Goal: Information Seeking & Learning: Learn about a topic

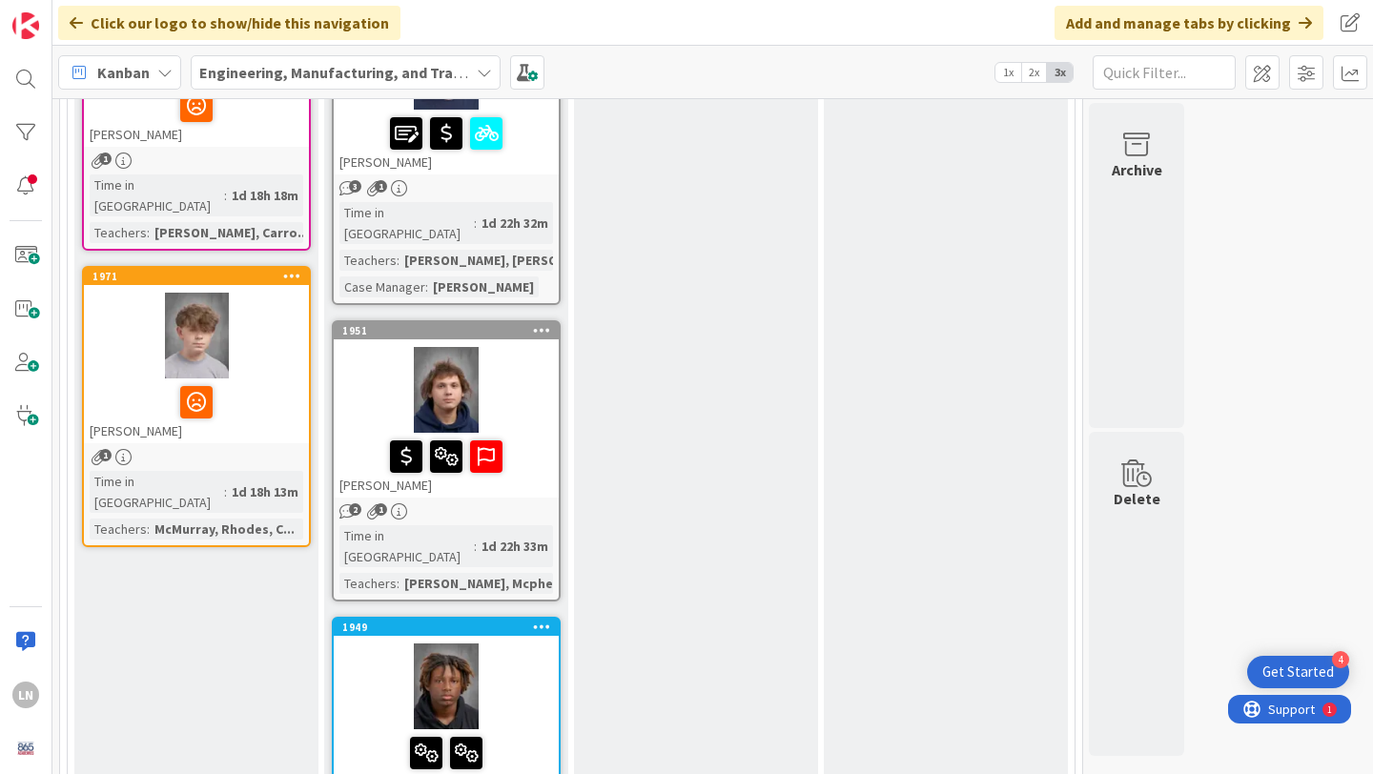
scroll to position [1264, 0]
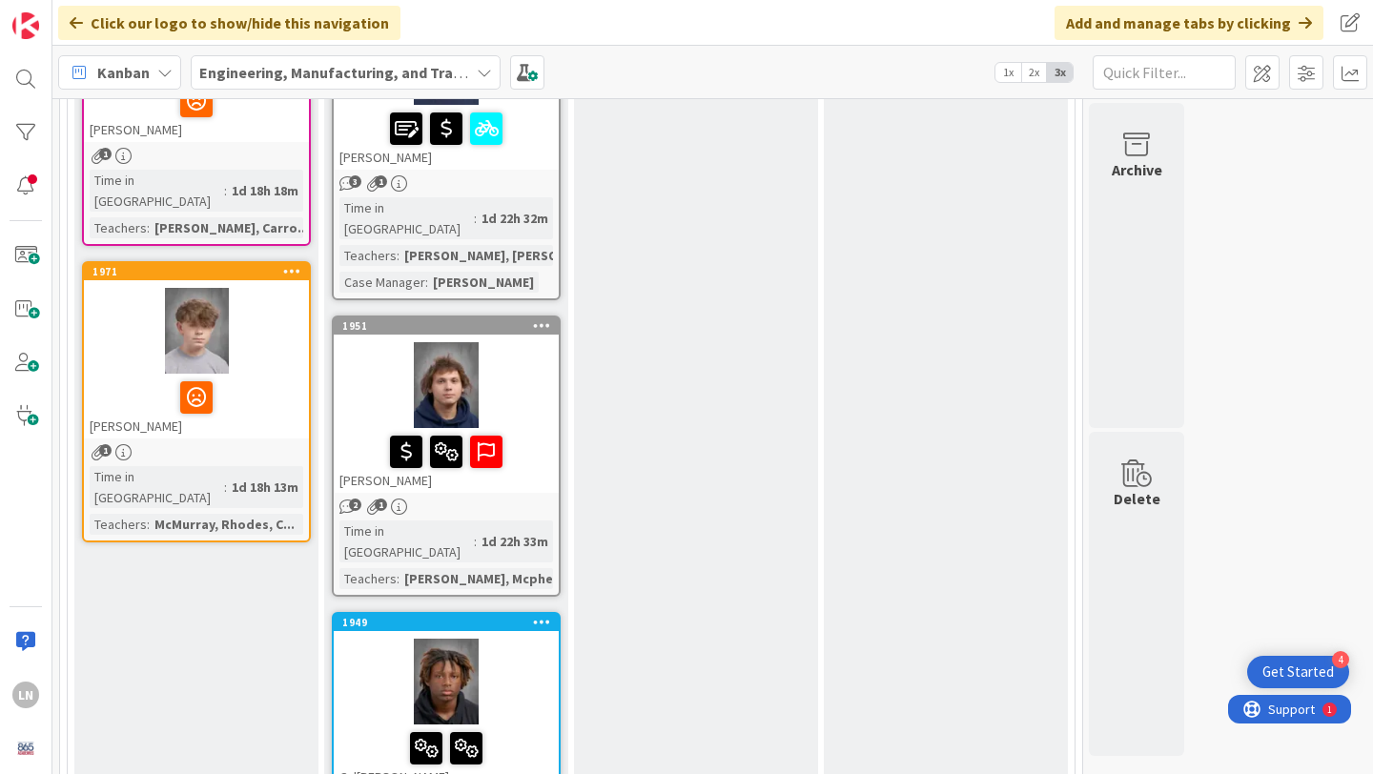
click at [292, 374] on div "[PERSON_NAME]" at bounding box center [196, 406] width 225 height 65
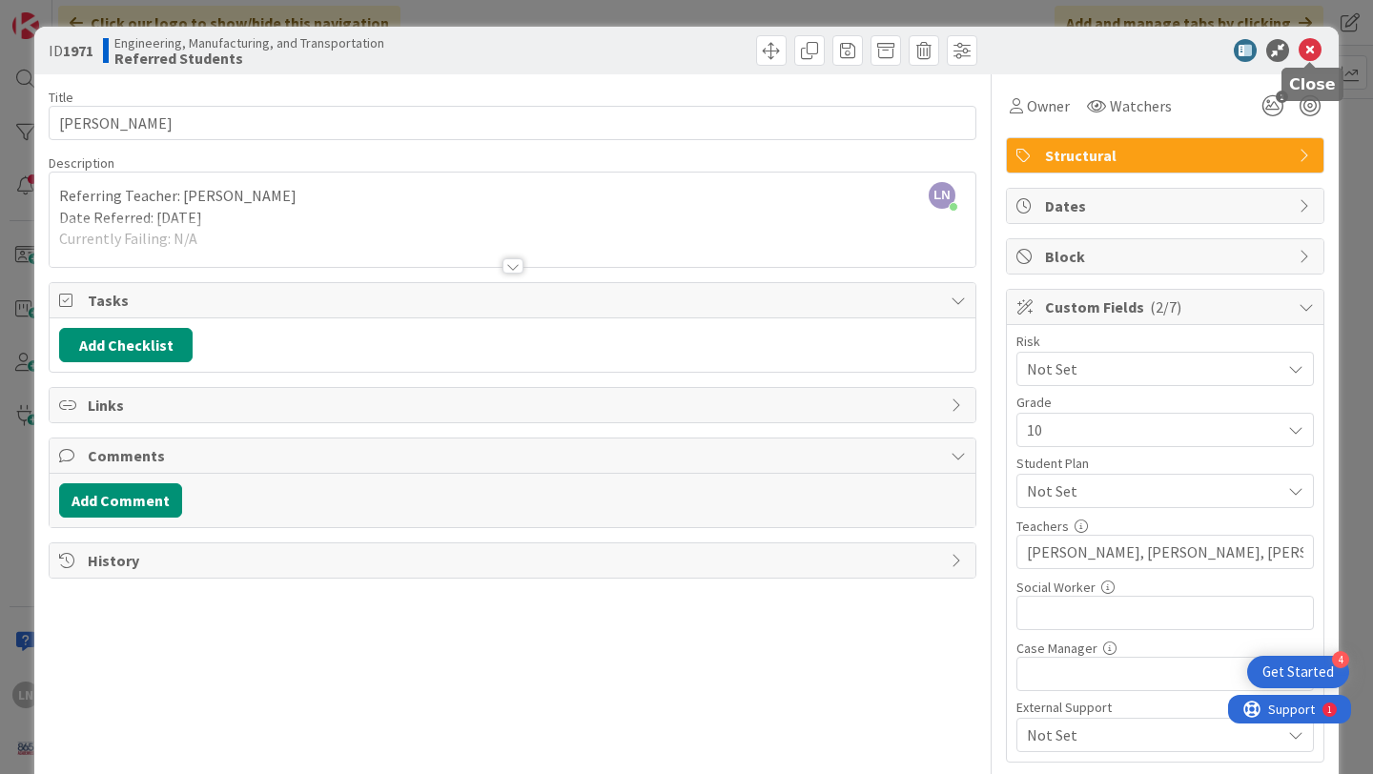
click at [1307, 51] on icon at bounding box center [1310, 50] width 23 height 23
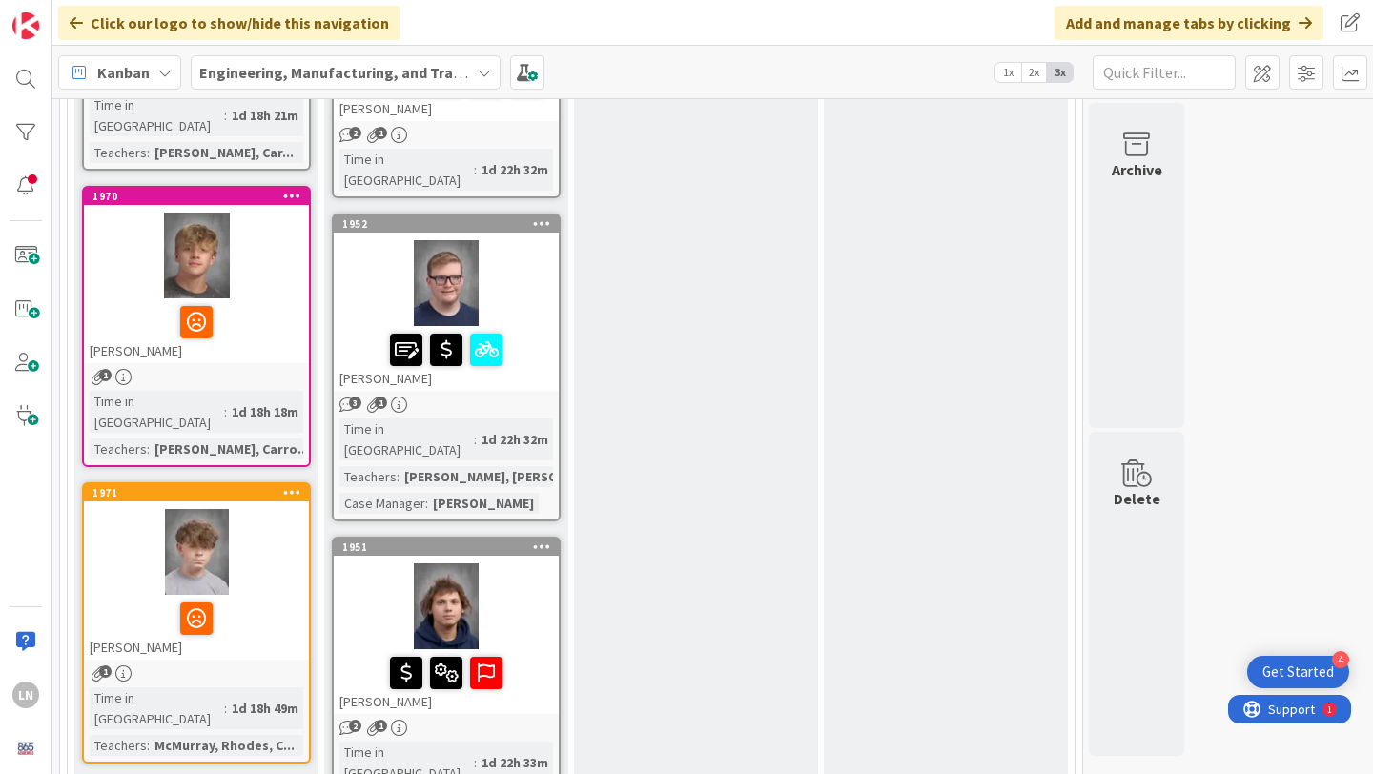
scroll to position [1040, 0]
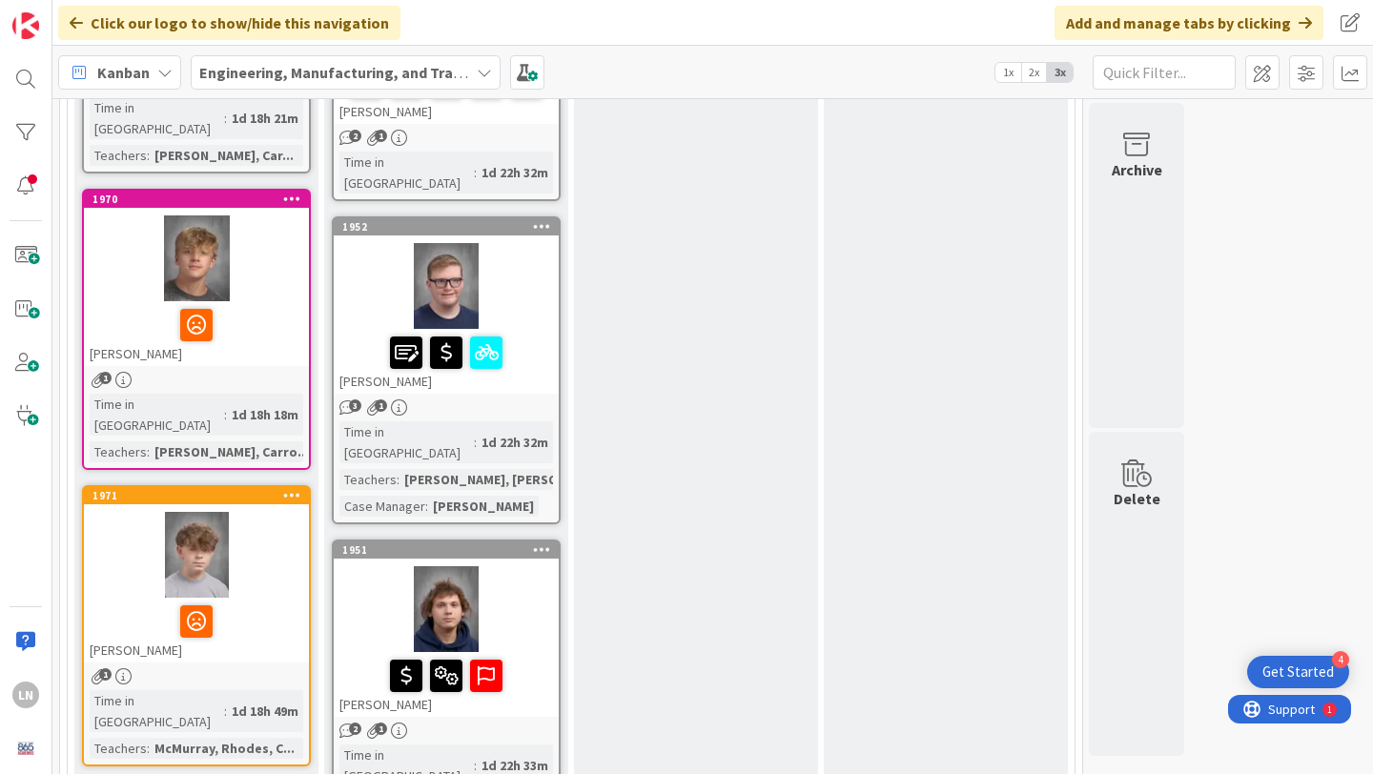
click at [292, 229] on div at bounding box center [196, 259] width 225 height 86
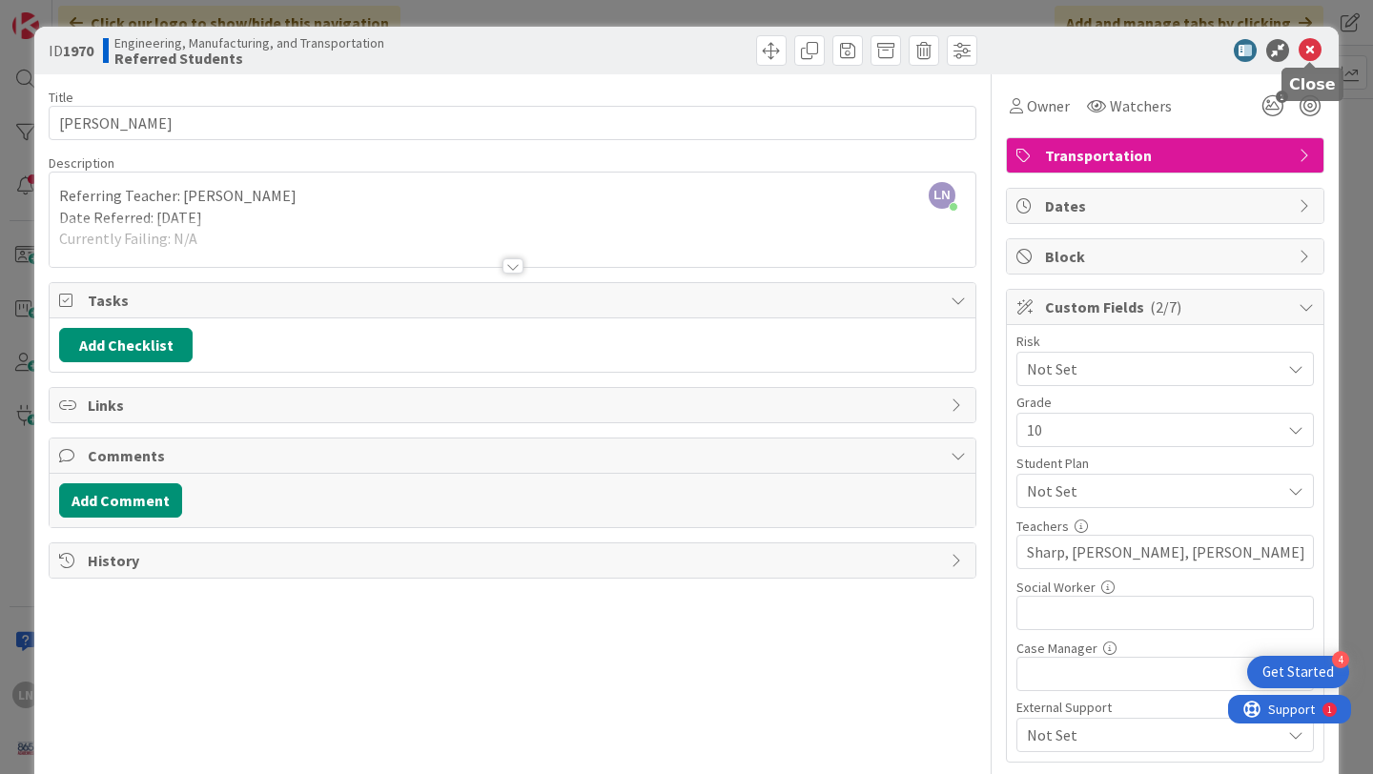
click at [1318, 45] on icon at bounding box center [1310, 50] width 23 height 23
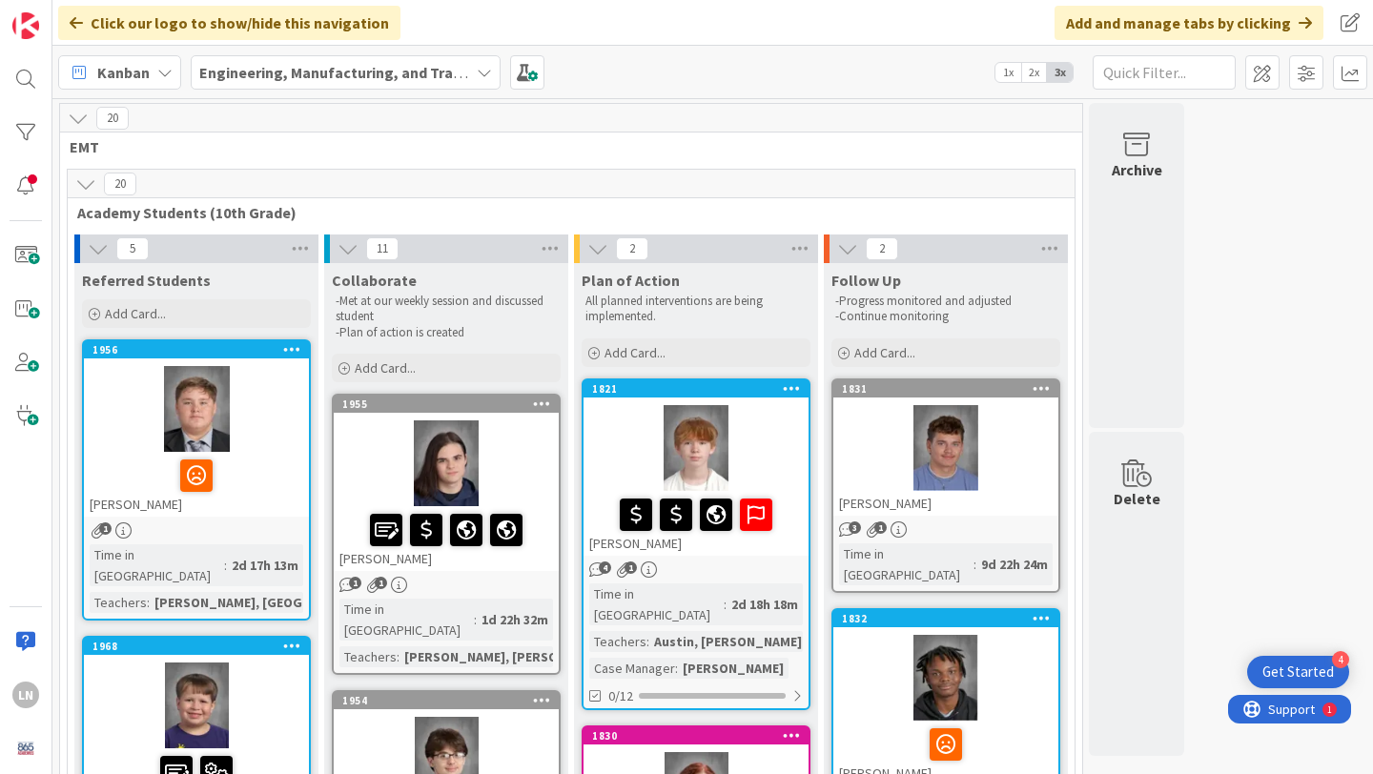
click at [257, 410] on div at bounding box center [196, 409] width 225 height 86
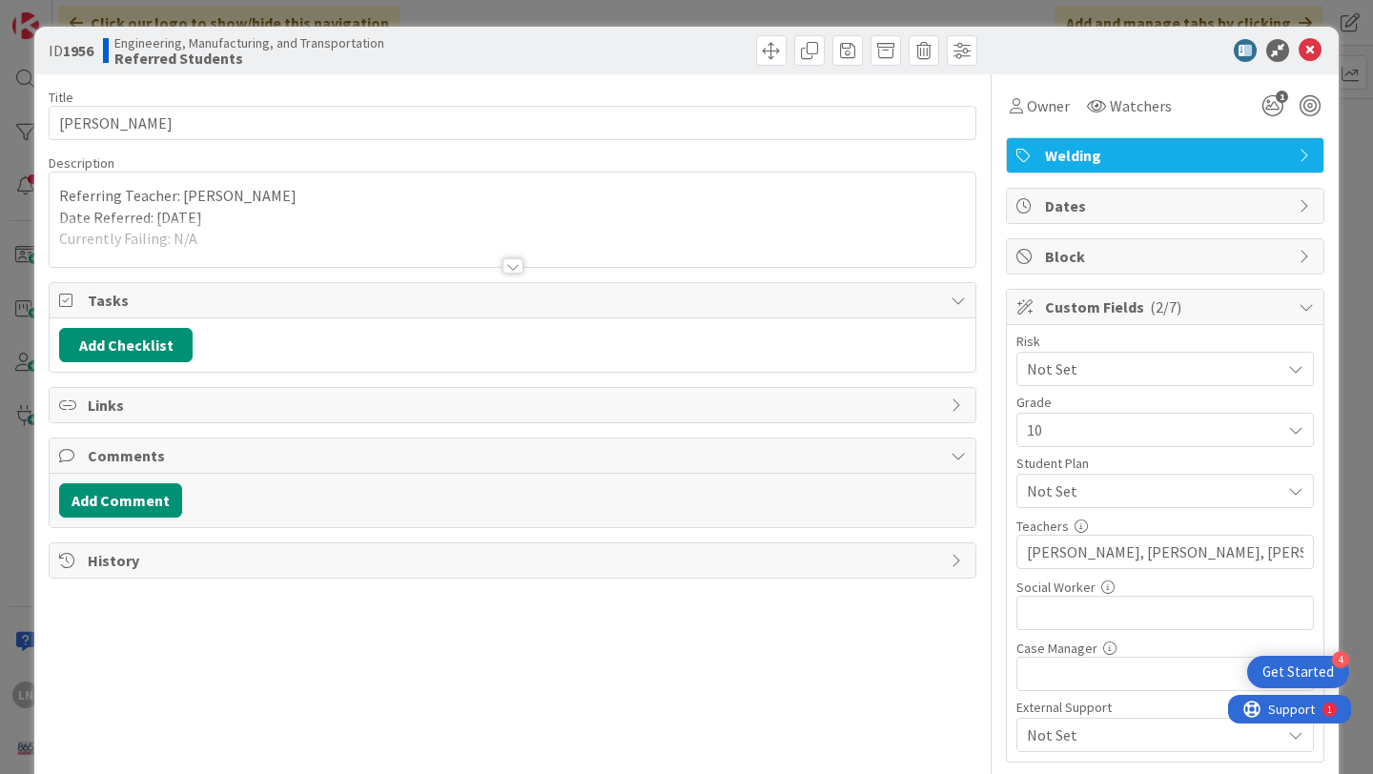
click at [500, 224] on div at bounding box center [513, 242] width 926 height 49
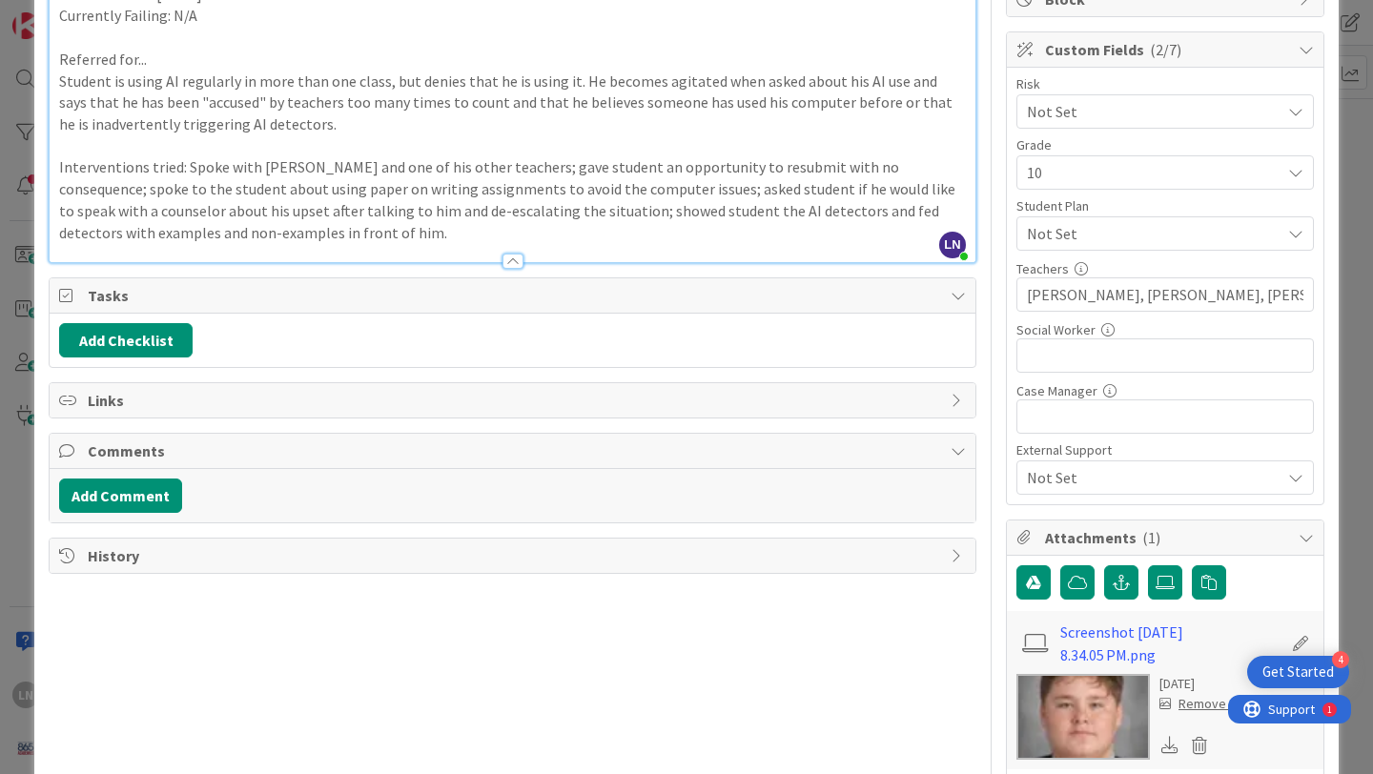
scroll to position [260, 0]
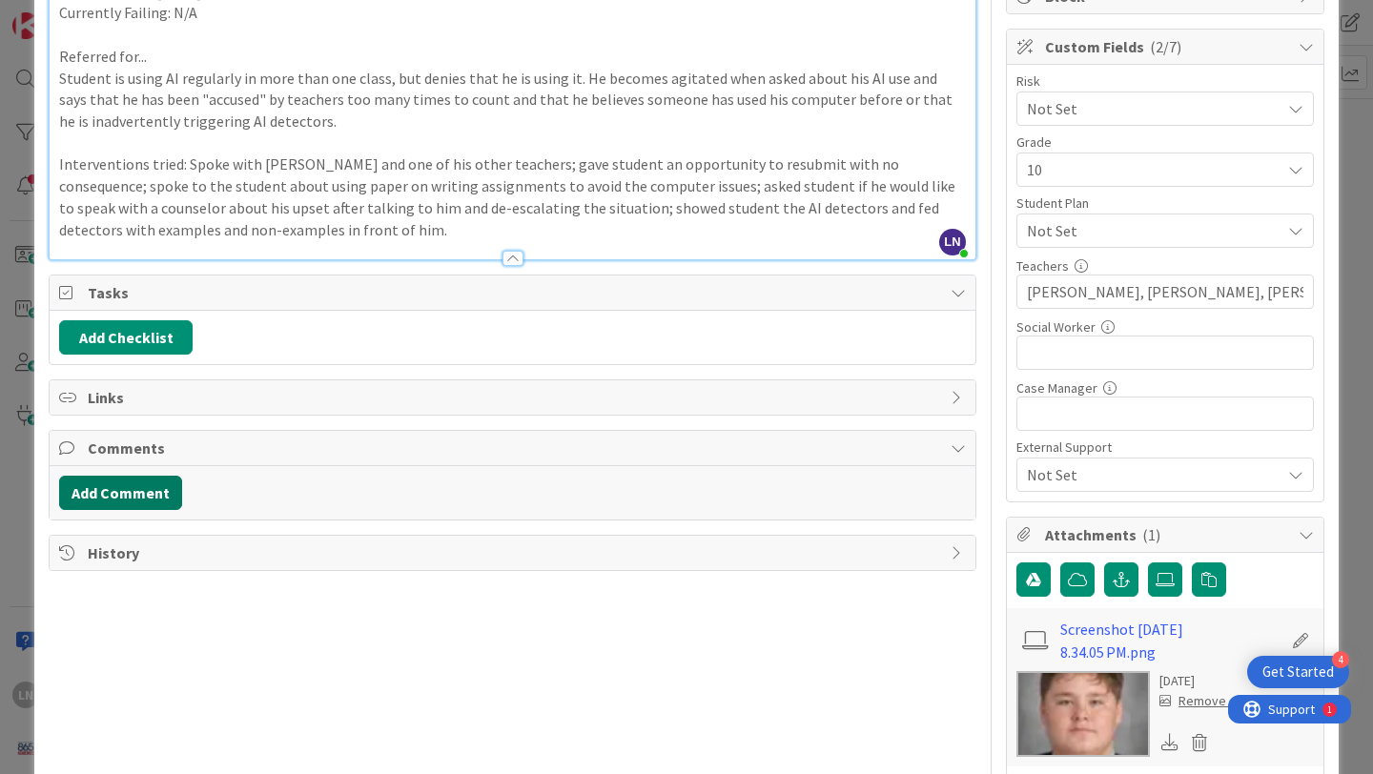
click at [139, 497] on button "Add Comment" at bounding box center [120, 493] width 123 height 34
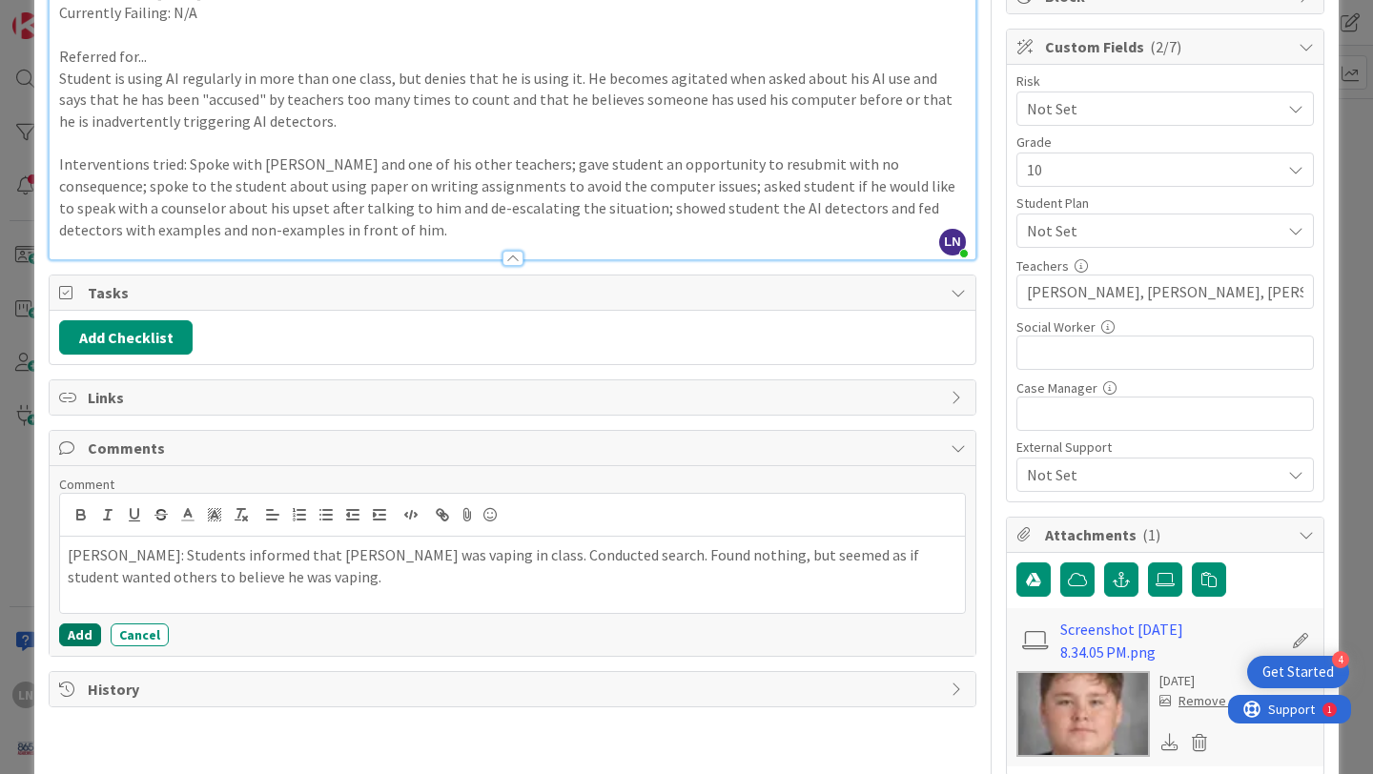
click at [79, 629] on button "Add" at bounding box center [80, 635] width 42 height 23
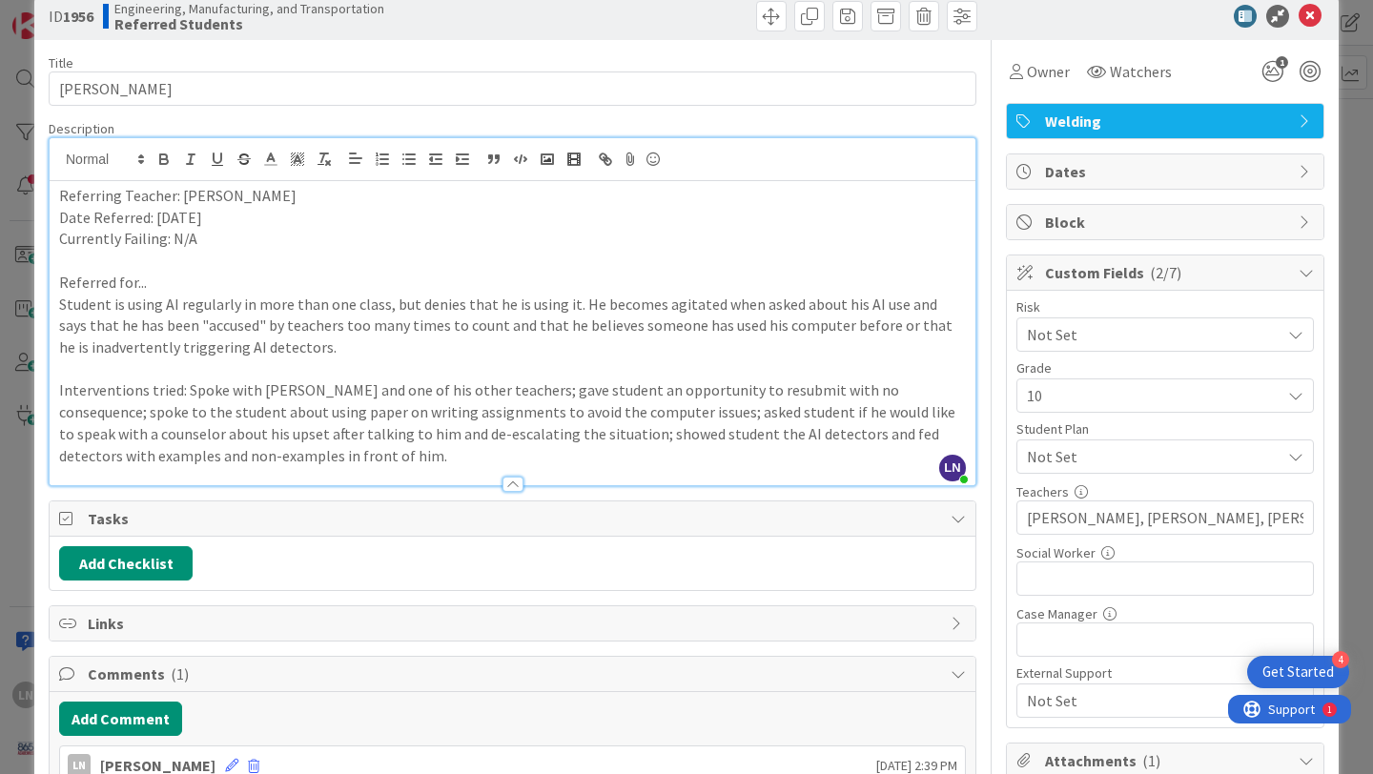
scroll to position [43, 0]
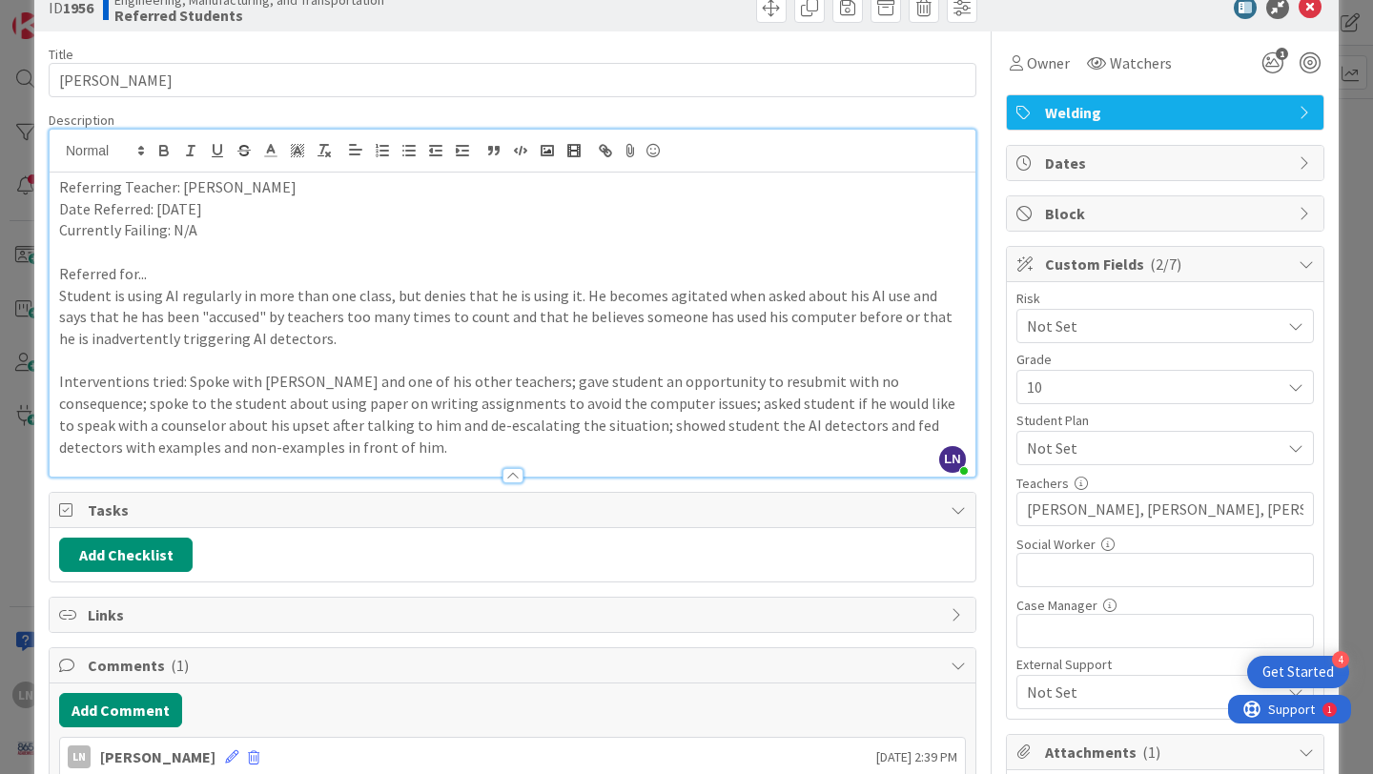
click at [591, 207] on p "Date Referred: [DATE]" at bounding box center [512, 209] width 907 height 22
click at [561, 224] on p "Currently Failing: N/A" at bounding box center [512, 230] width 907 height 22
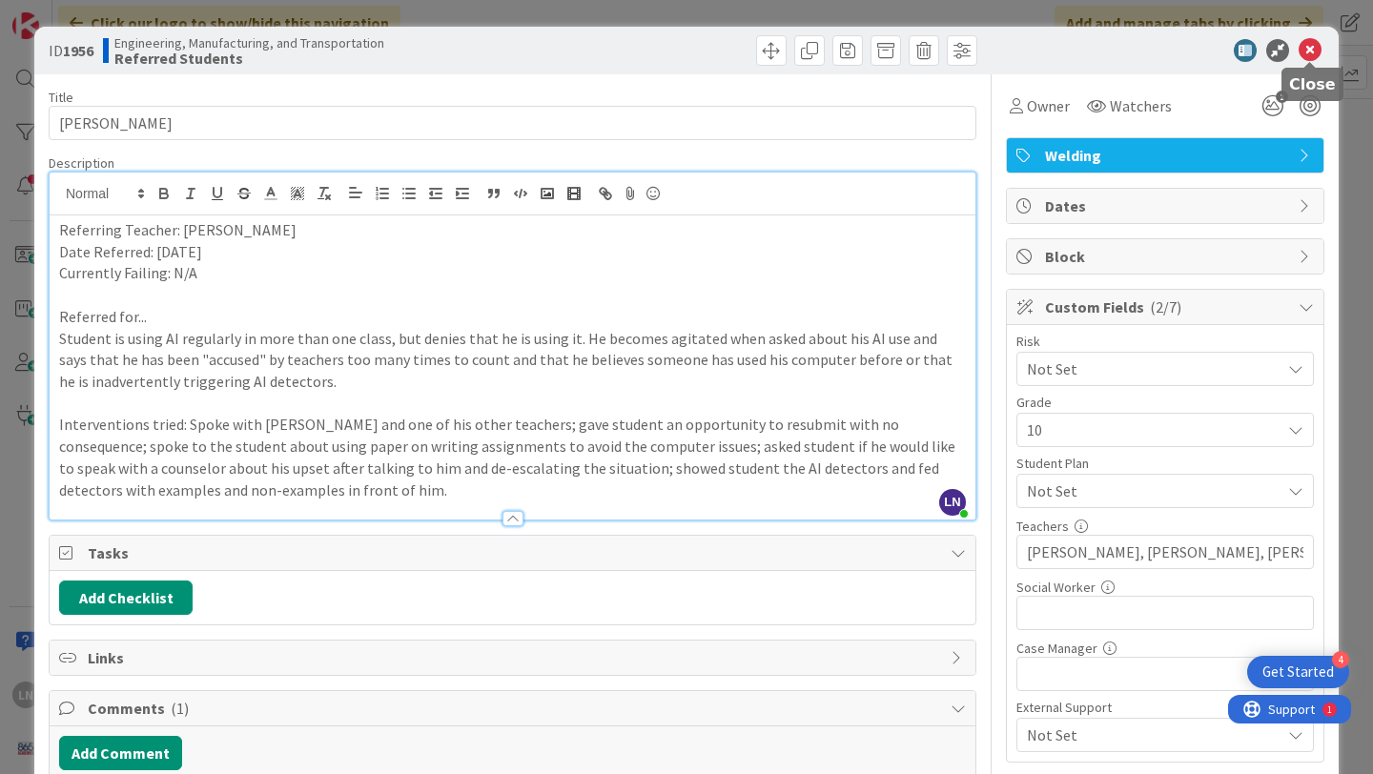
click at [1313, 48] on icon at bounding box center [1310, 50] width 23 height 23
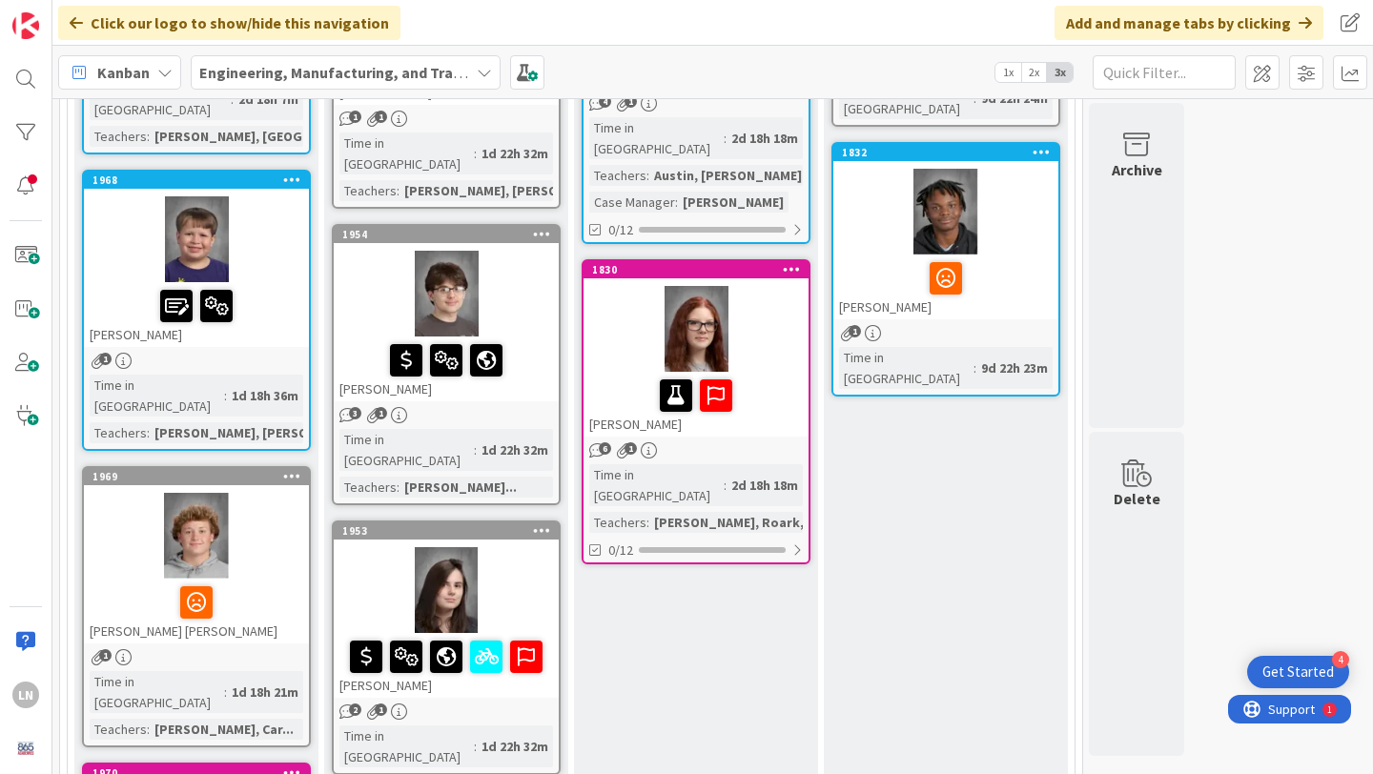
scroll to position [472, 0]
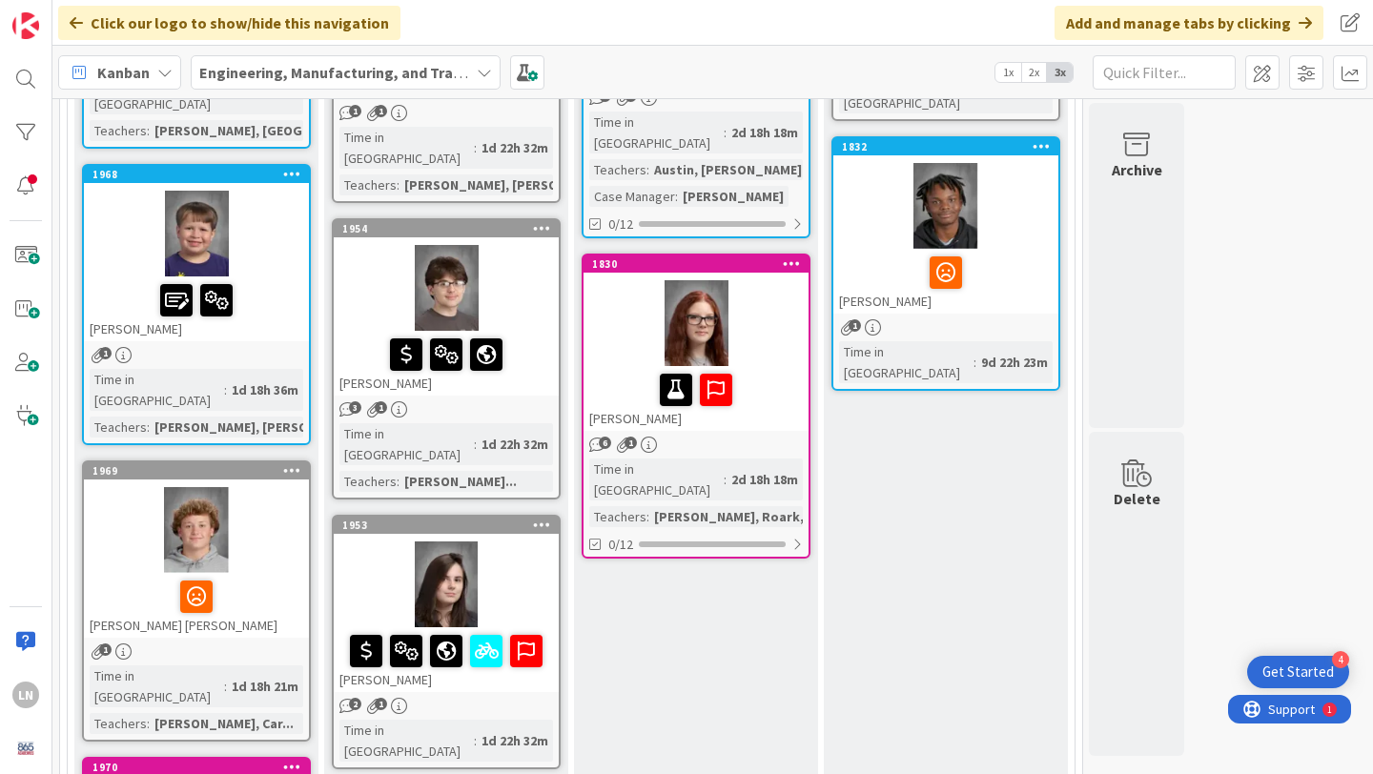
click at [257, 234] on div at bounding box center [196, 234] width 225 height 86
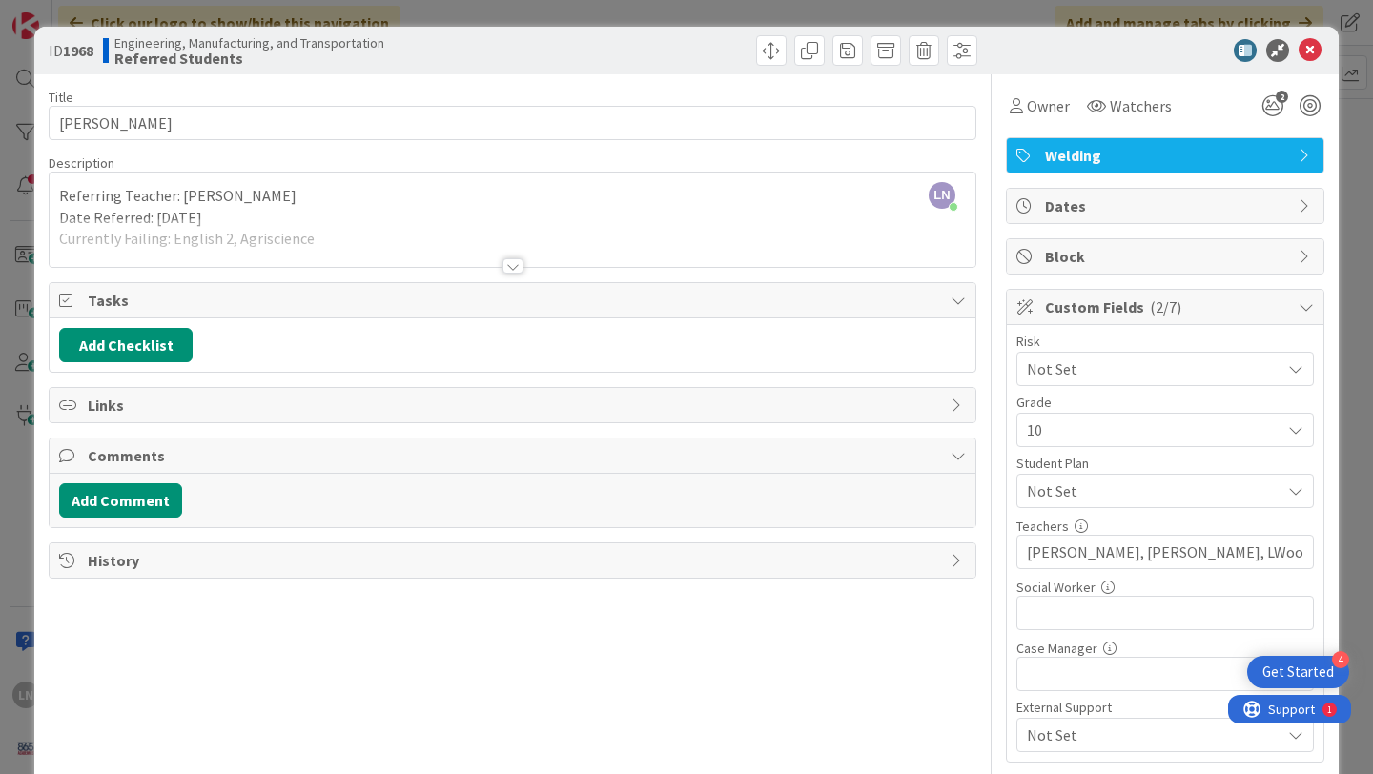
click at [507, 268] on div at bounding box center [513, 265] width 21 height 15
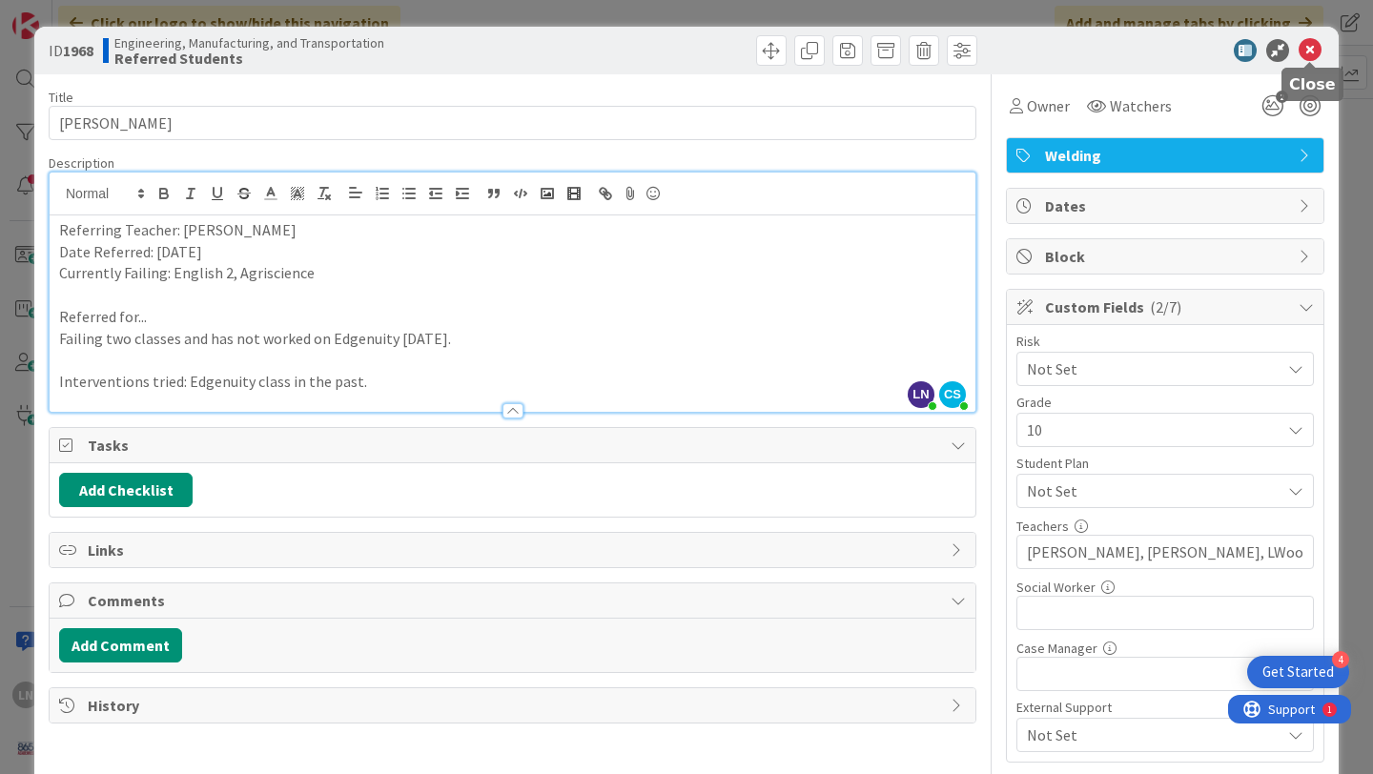
click at [1306, 42] on icon at bounding box center [1310, 50] width 23 height 23
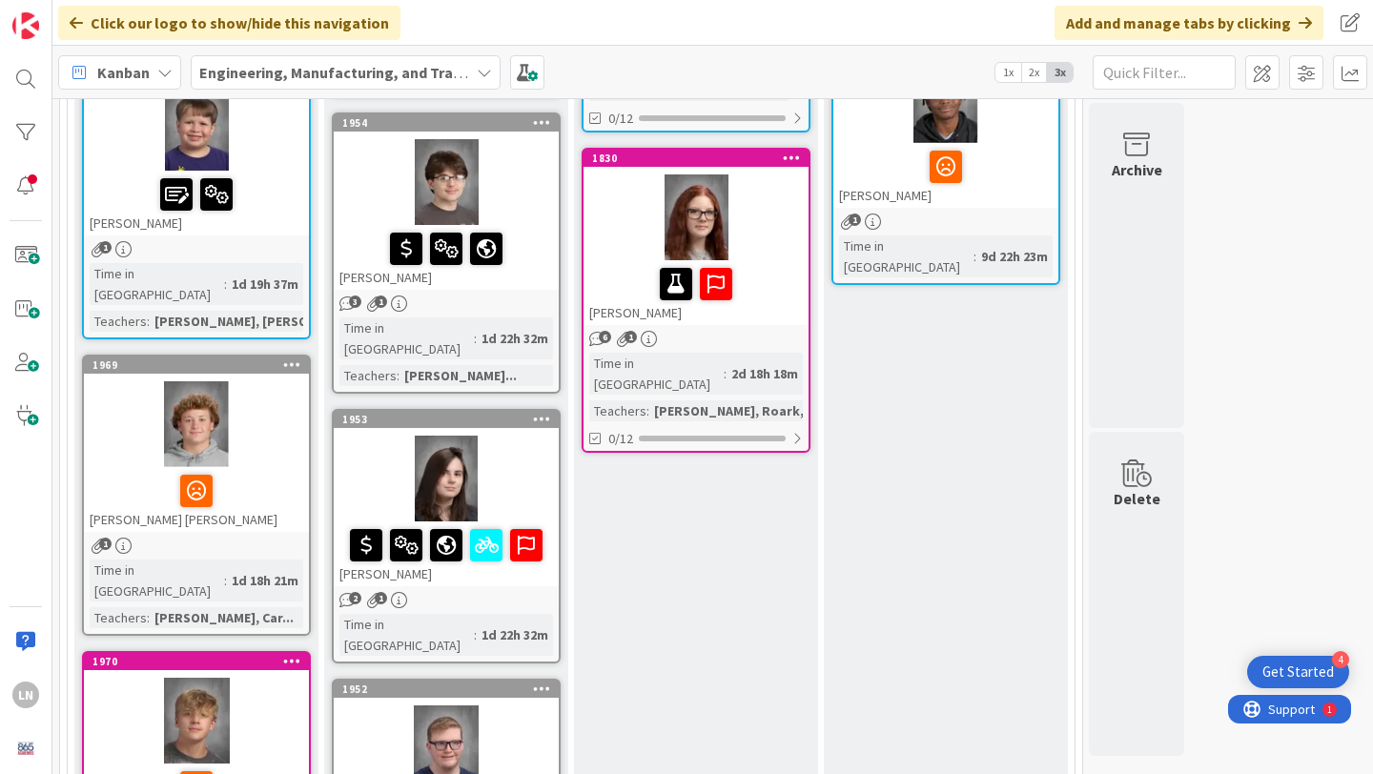
scroll to position [633, 0]
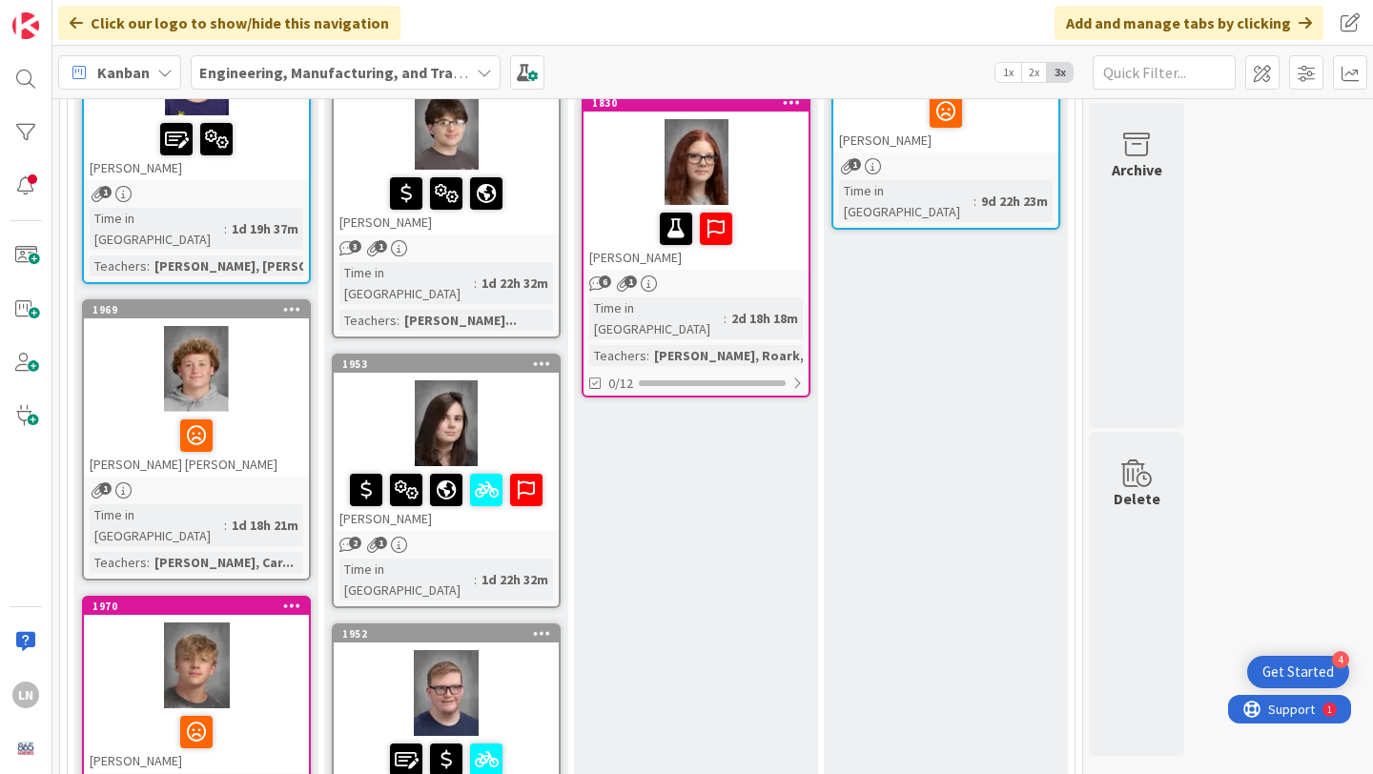
click at [239, 346] on div at bounding box center [196, 369] width 225 height 86
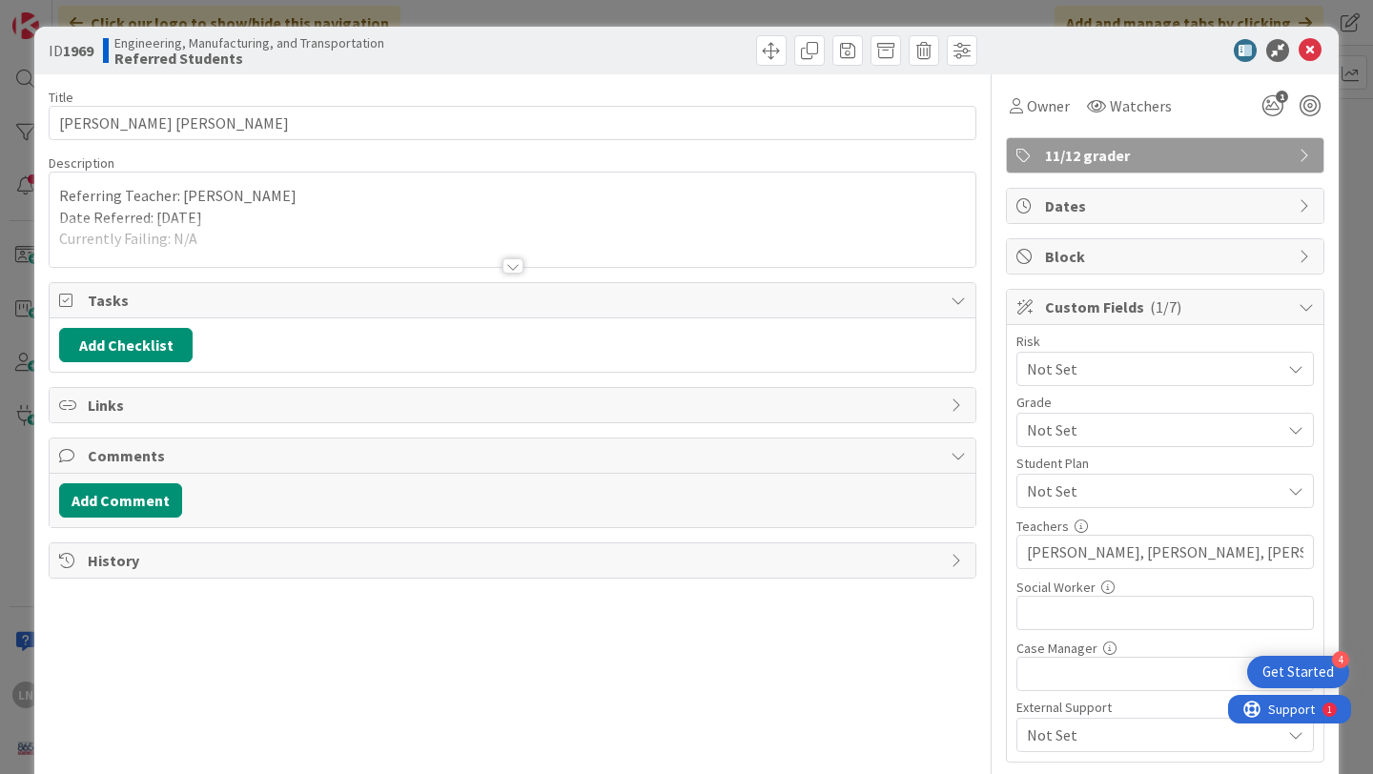
click at [479, 239] on div at bounding box center [513, 242] width 926 height 49
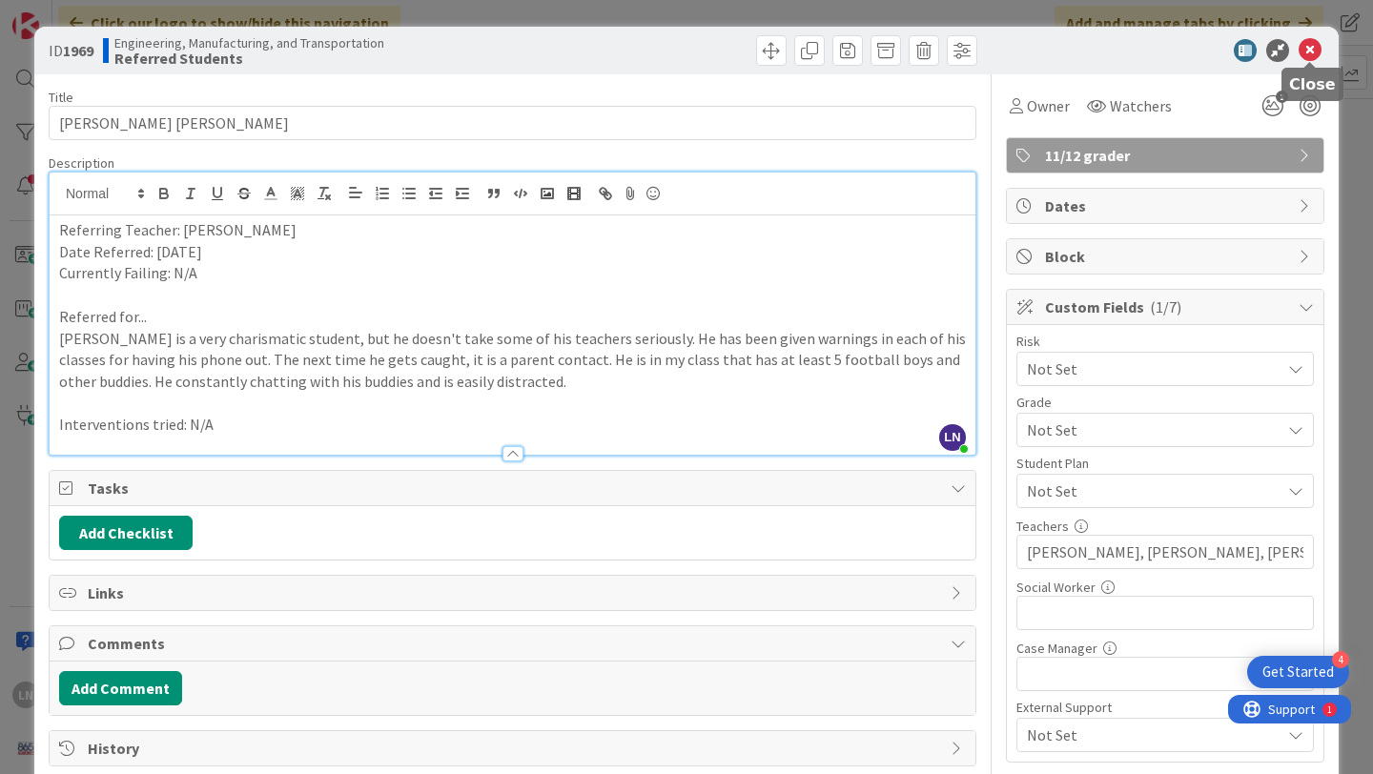
click at [1305, 49] on icon at bounding box center [1310, 50] width 23 height 23
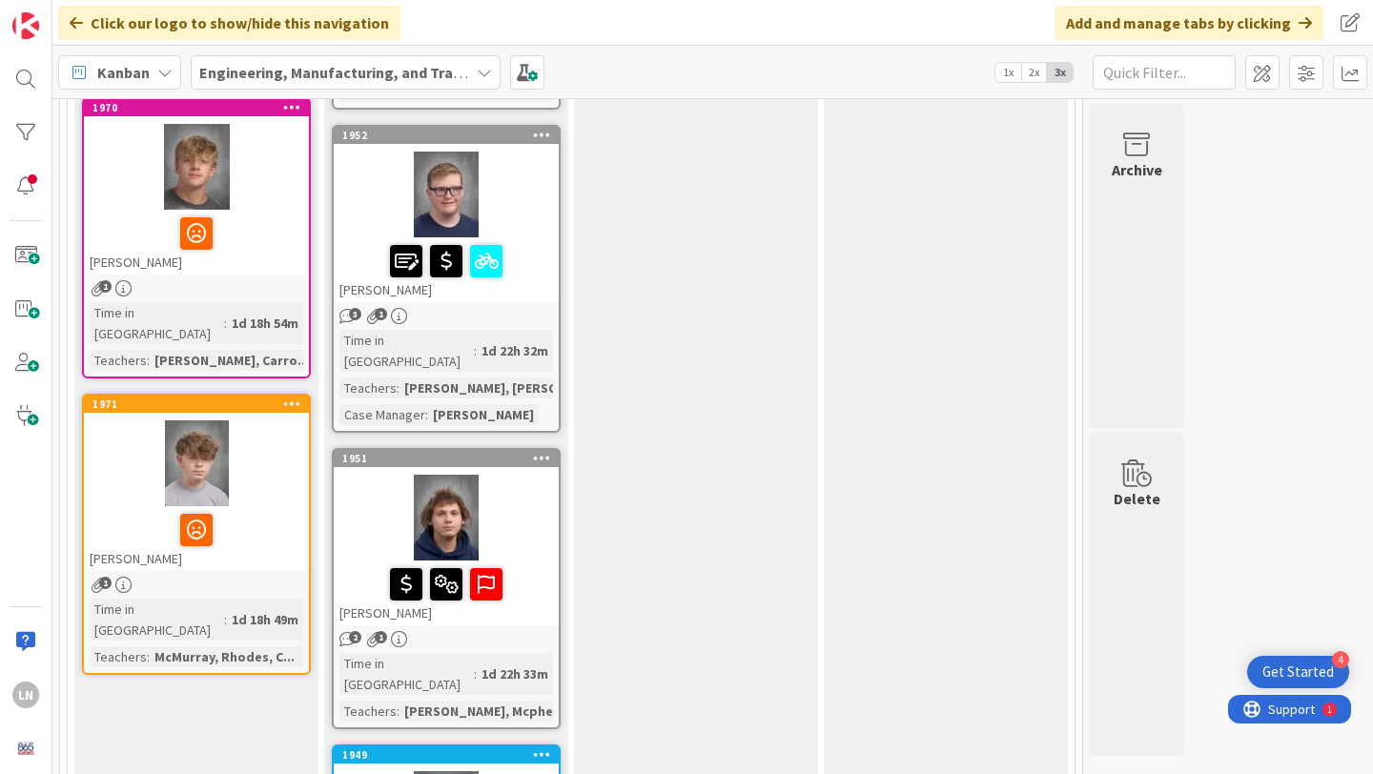
scroll to position [1056, 0]
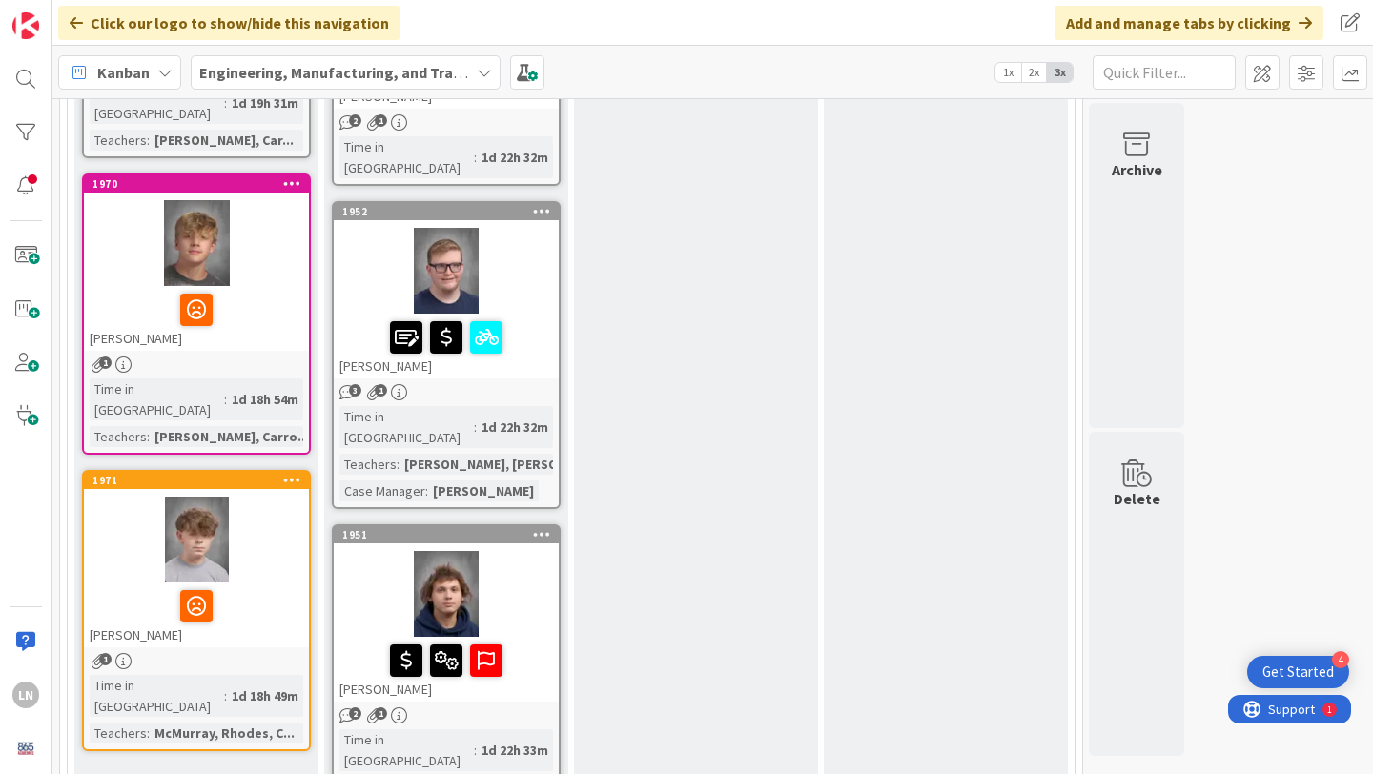
click at [262, 497] on div at bounding box center [196, 540] width 225 height 86
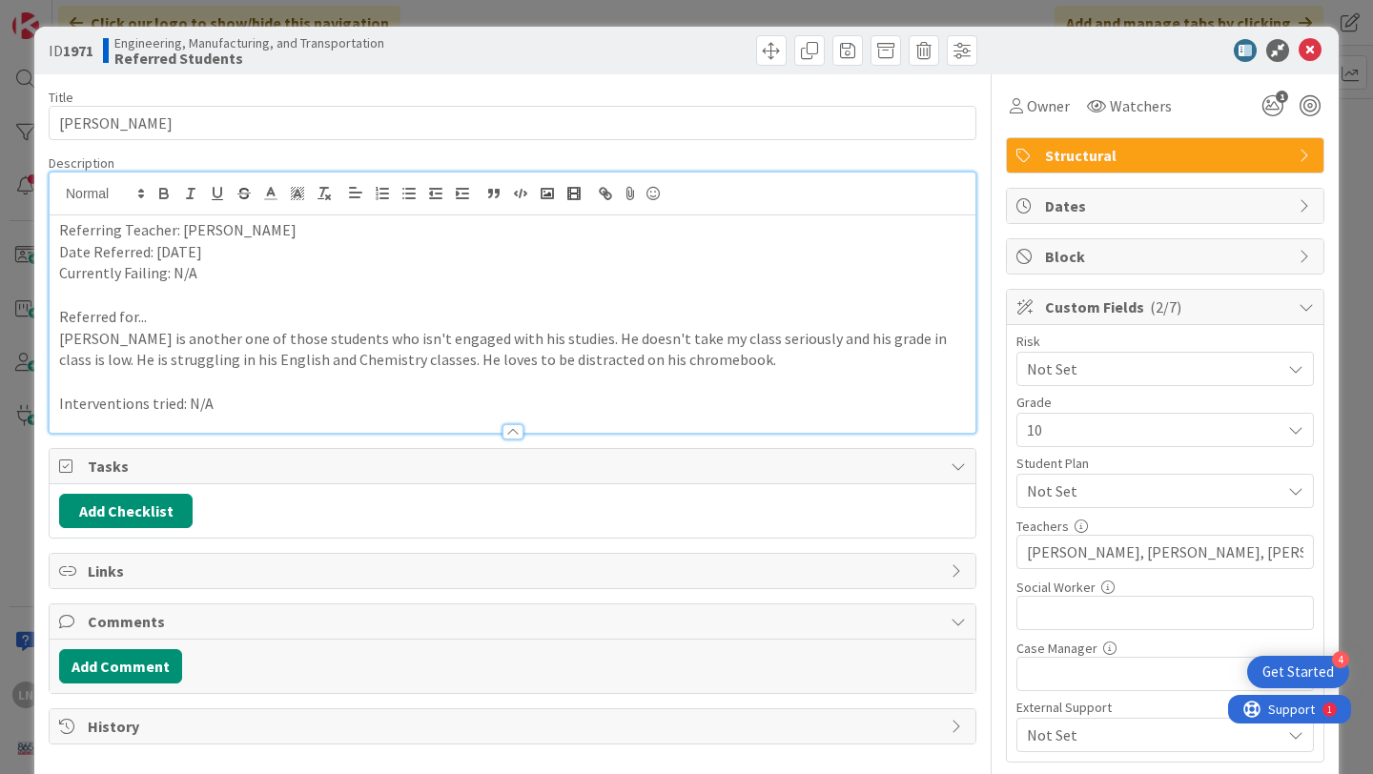
click at [448, 216] on div "Referring Teacher: [PERSON_NAME] Date Referred: [DATE] Currently Failing: N/A R…" at bounding box center [513, 324] width 926 height 217
click at [1308, 53] on icon at bounding box center [1310, 50] width 23 height 23
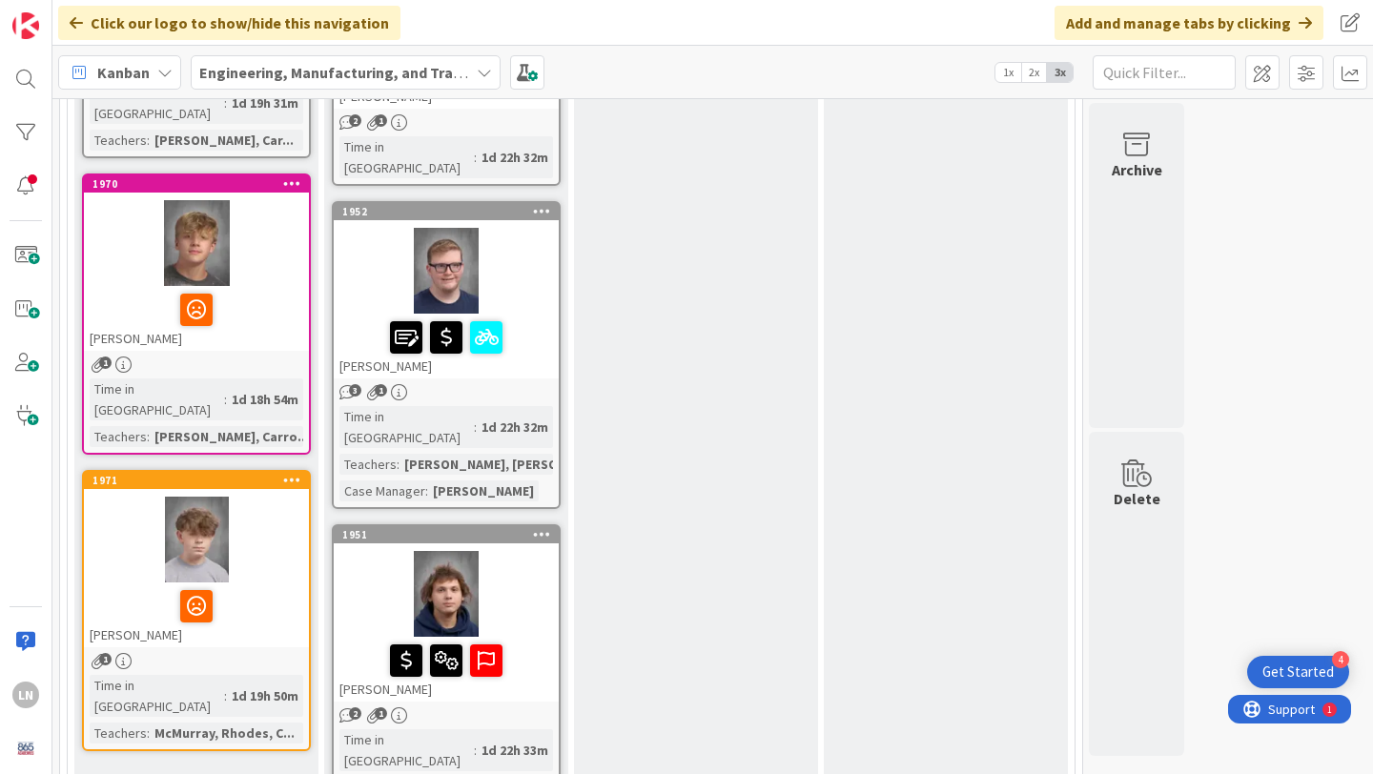
click at [251, 290] on div at bounding box center [197, 310] width 214 height 40
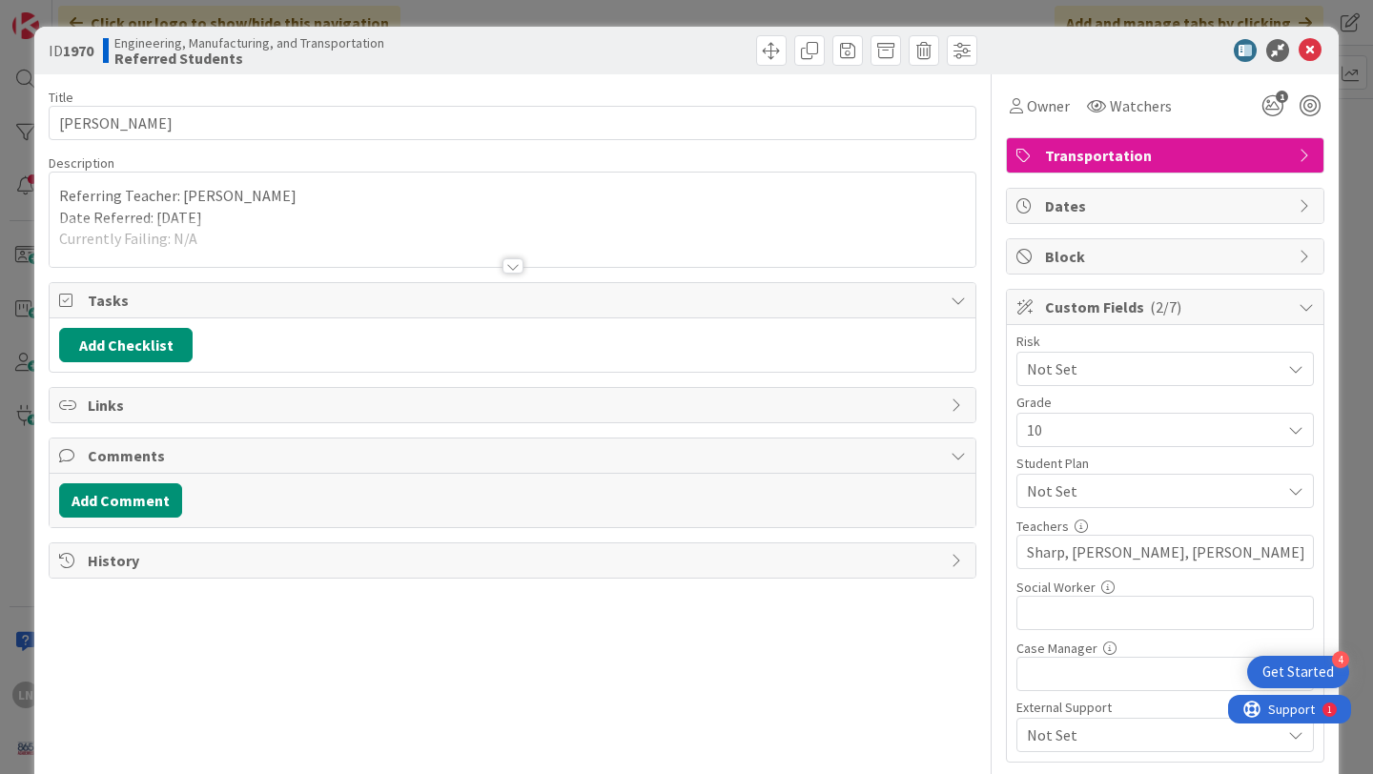
click at [570, 190] on div "Referring Teacher: [PERSON_NAME] Date Referred: [DATE] Currently Failing: N/A R…" at bounding box center [513, 220] width 926 height 94
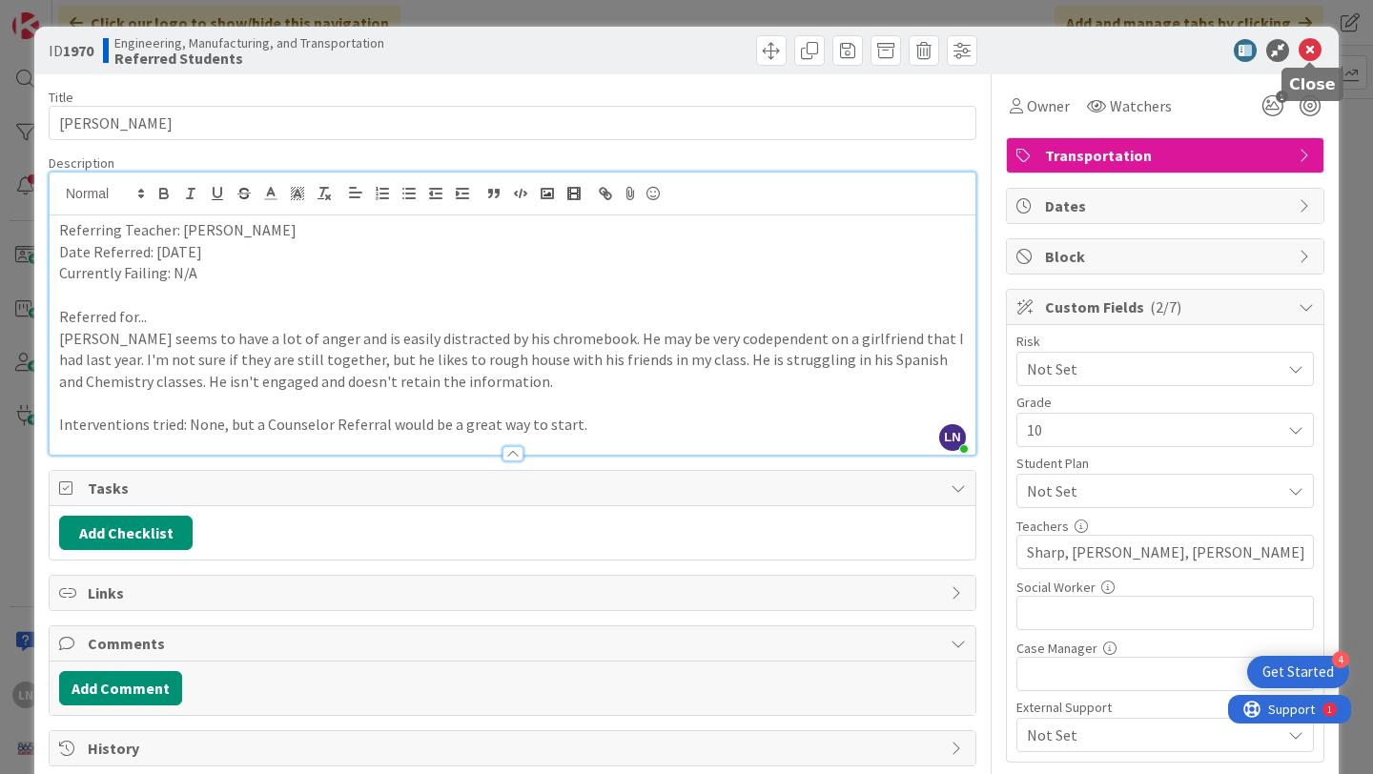
click at [1315, 51] on icon at bounding box center [1310, 50] width 23 height 23
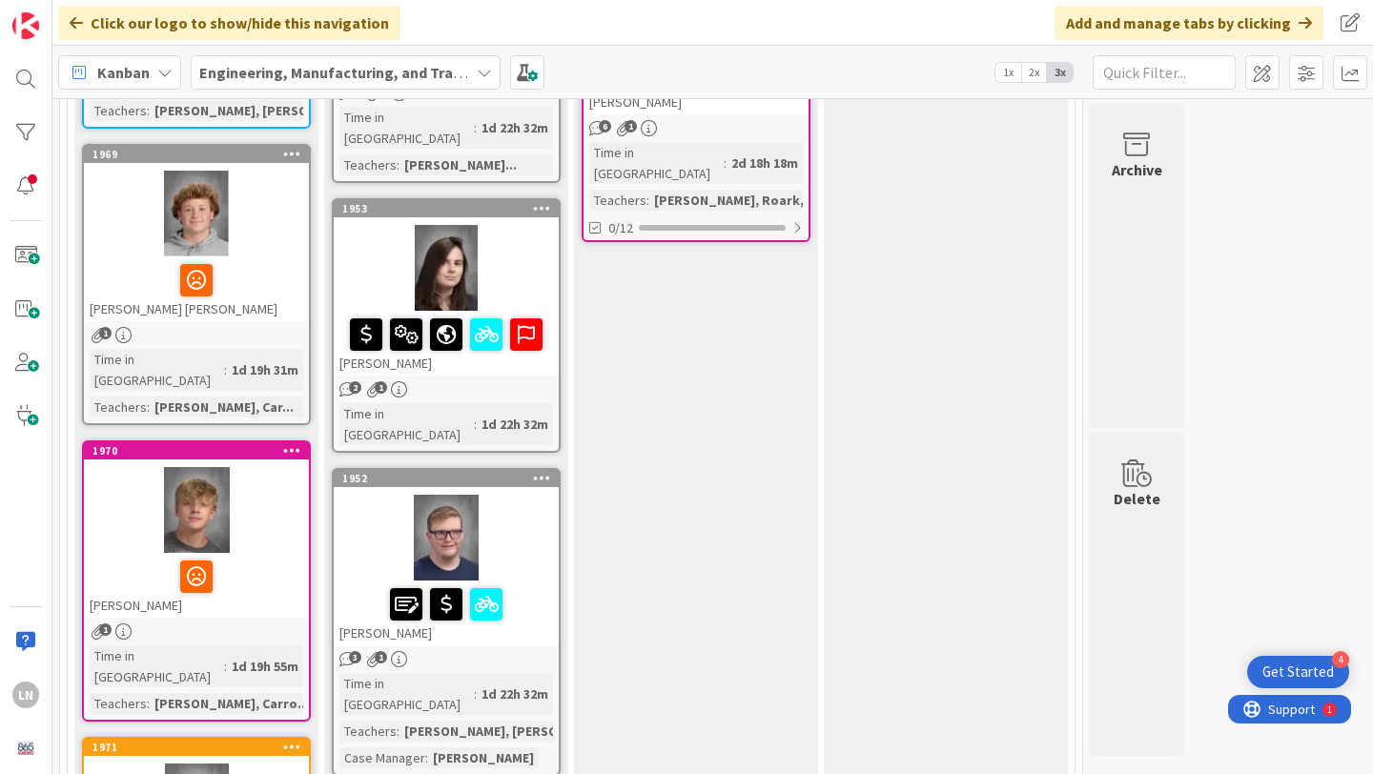
click at [263, 260] on div at bounding box center [197, 280] width 214 height 40
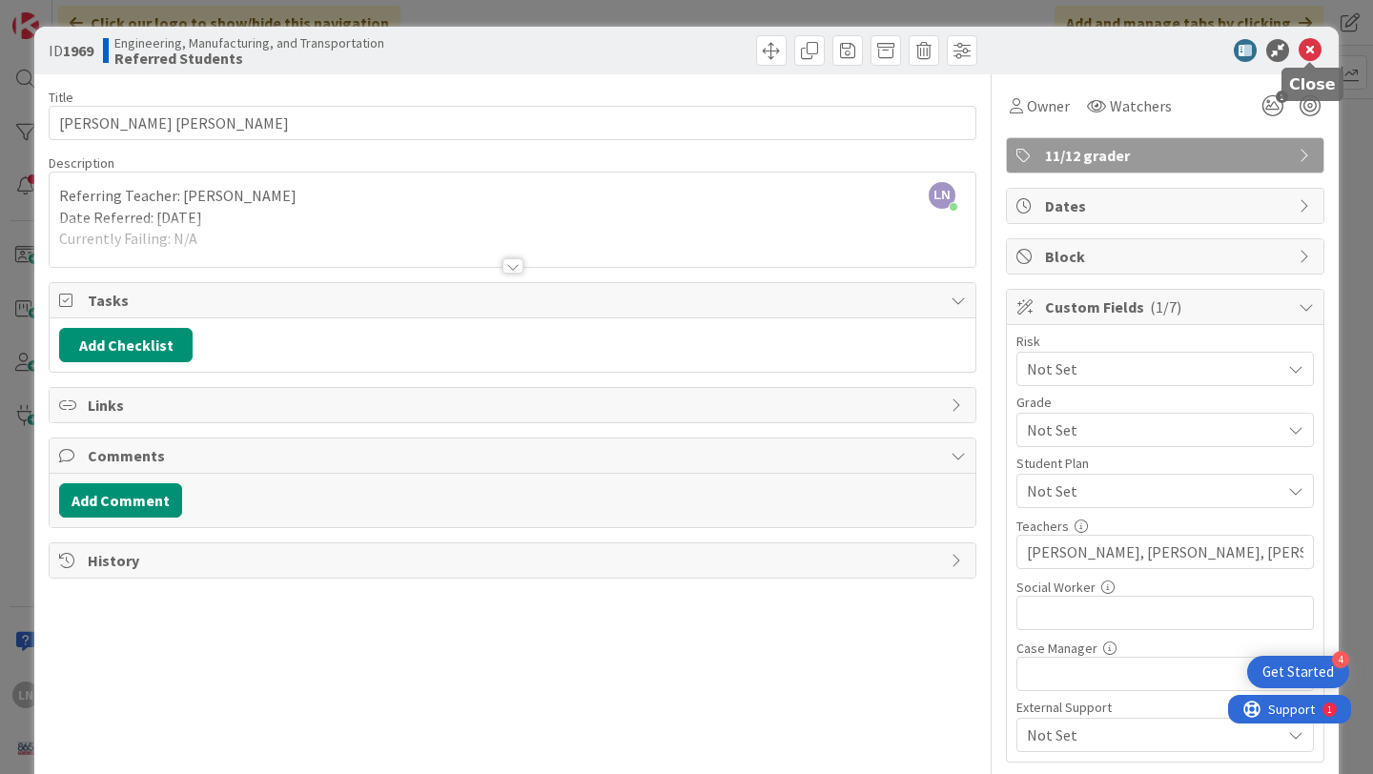
click at [1314, 46] on icon at bounding box center [1310, 50] width 23 height 23
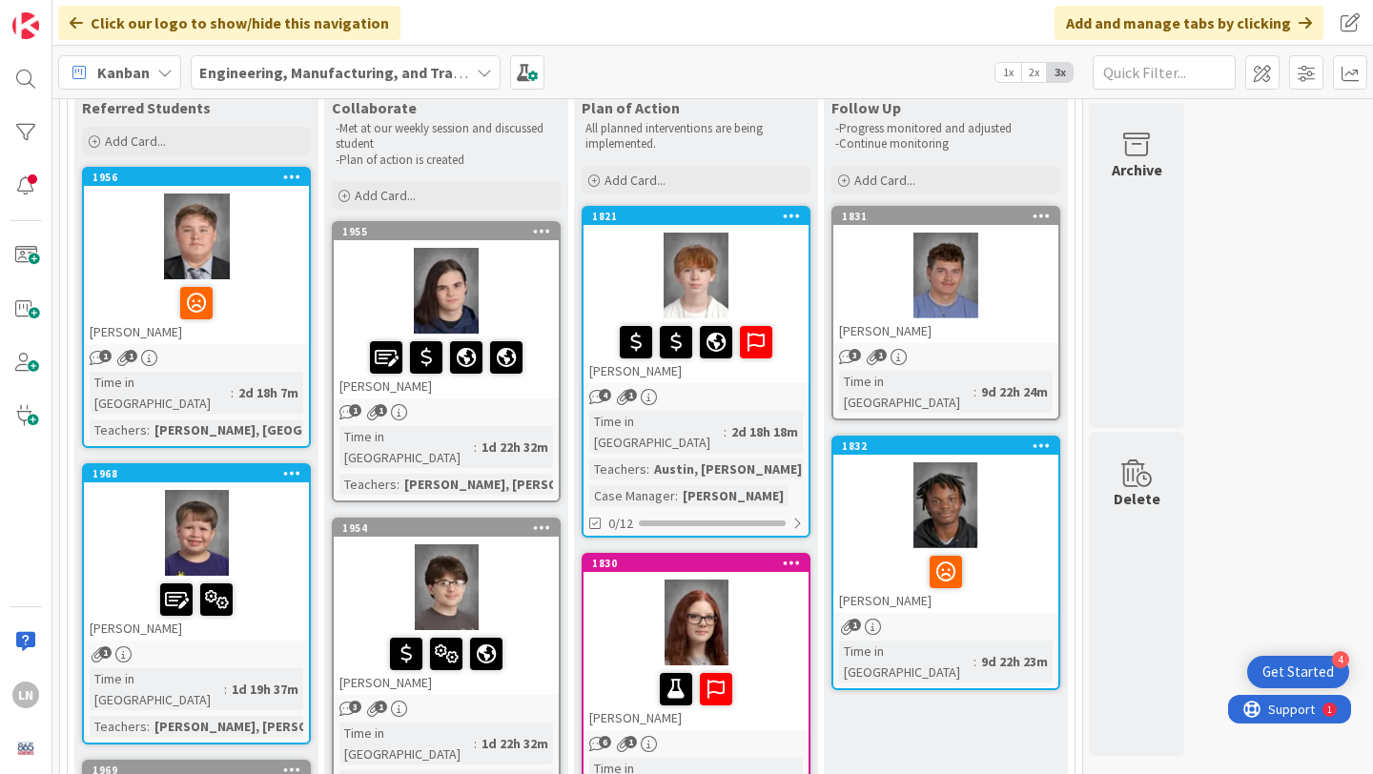
scroll to position [172, 0]
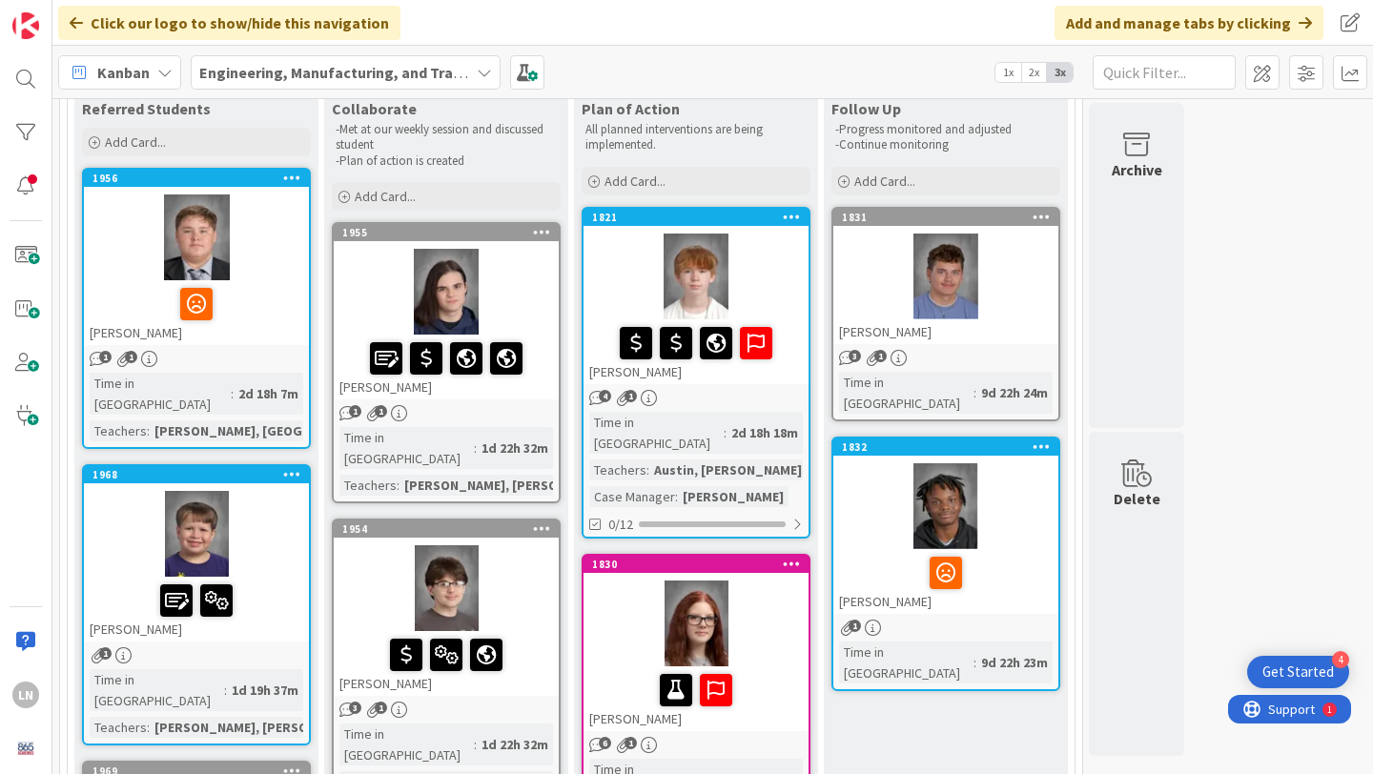
click at [261, 286] on div at bounding box center [197, 304] width 214 height 40
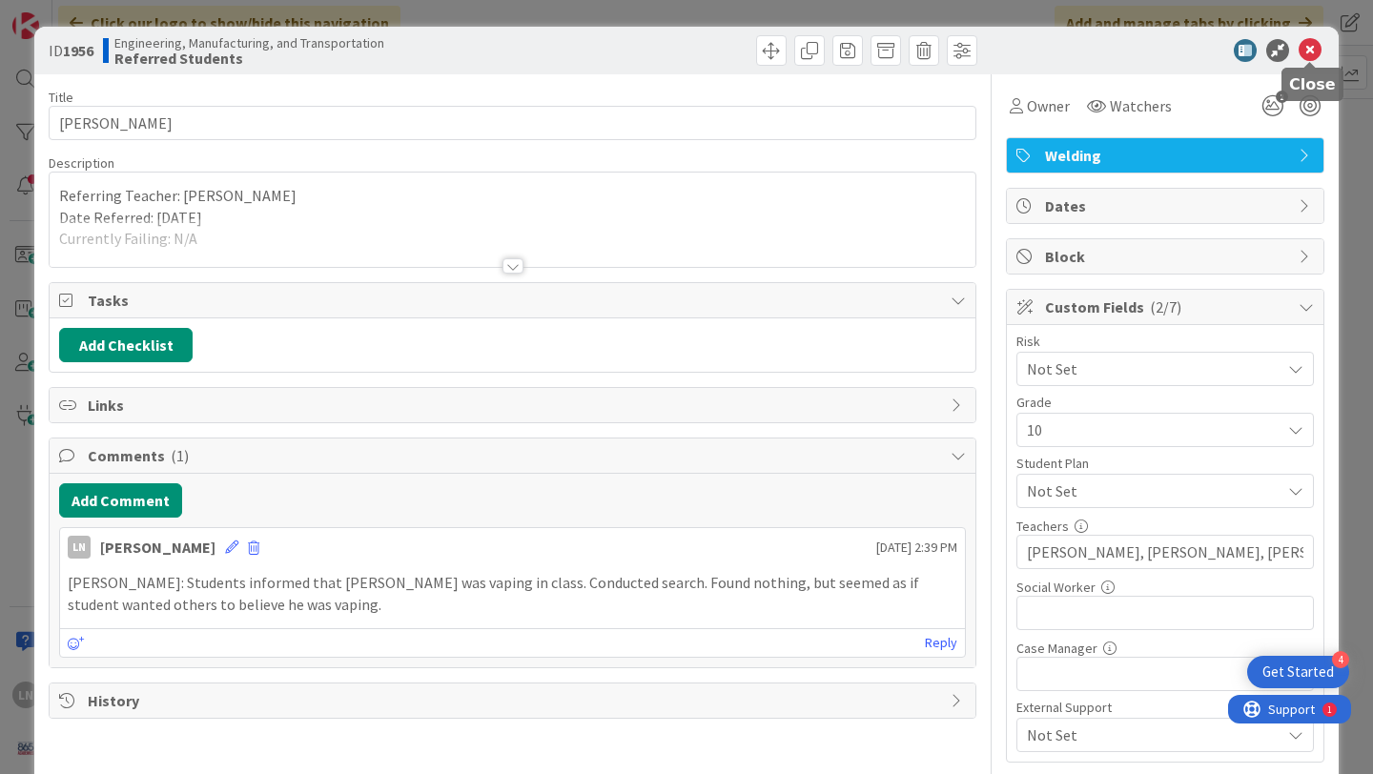
click at [1314, 52] on icon at bounding box center [1310, 50] width 23 height 23
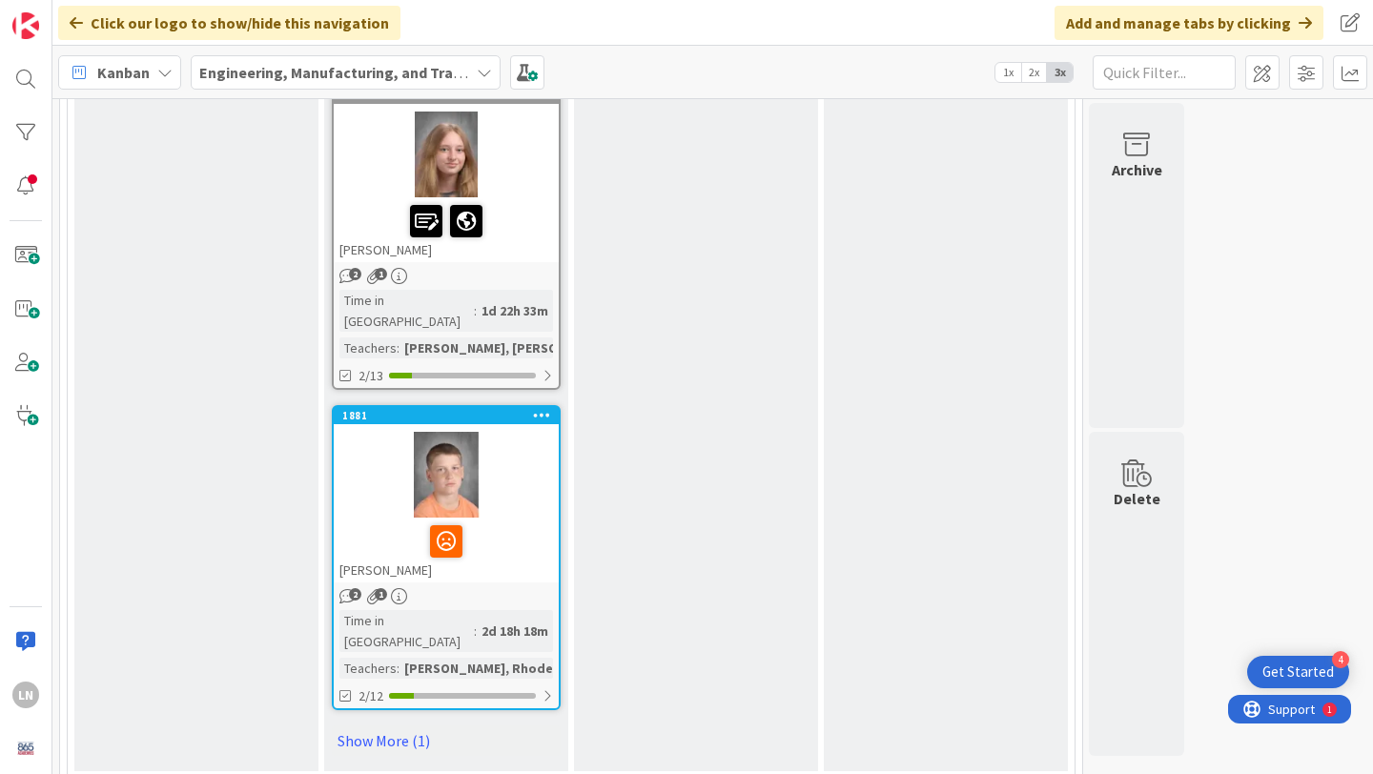
scroll to position [2781, 0]
click at [518, 431] on div at bounding box center [446, 474] width 225 height 86
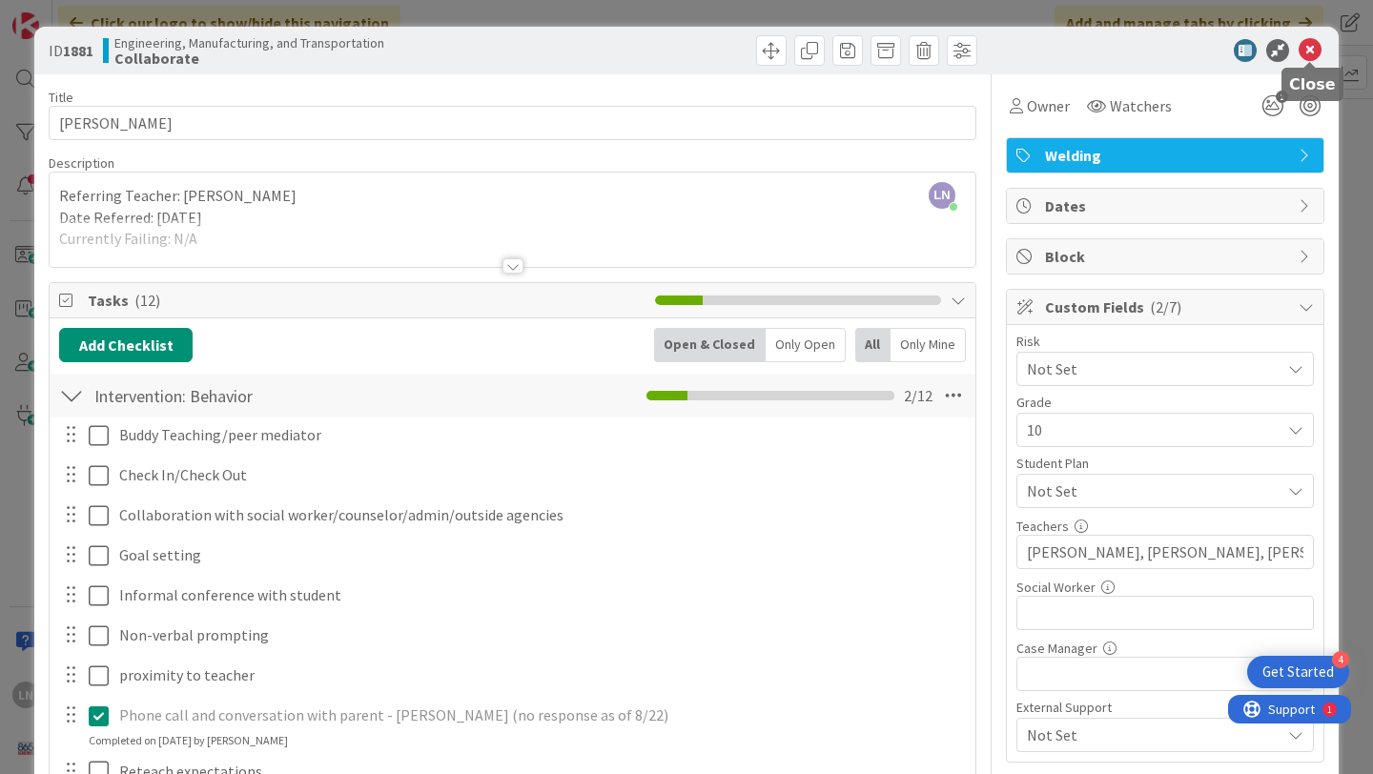
click at [1313, 51] on icon at bounding box center [1310, 50] width 23 height 23
